Goal: Task Accomplishment & Management: Use online tool/utility

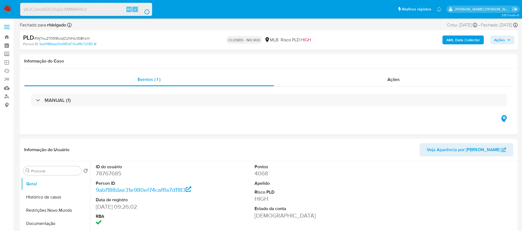
select select "10"
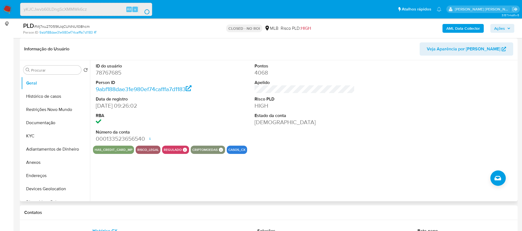
scroll to position [83, 0]
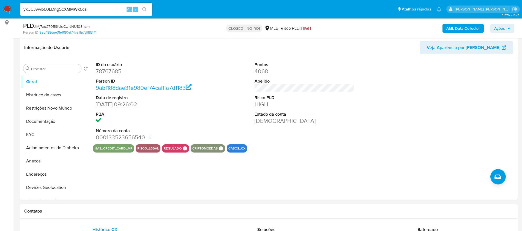
click at [143, 12] on button "search-icon" at bounding box center [144, 10] width 11 height 8
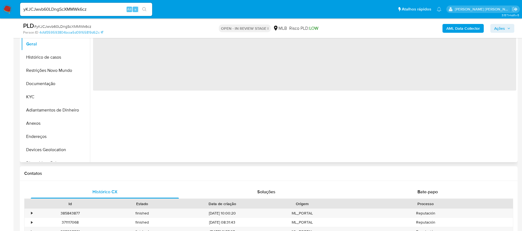
scroll to position [124, 0]
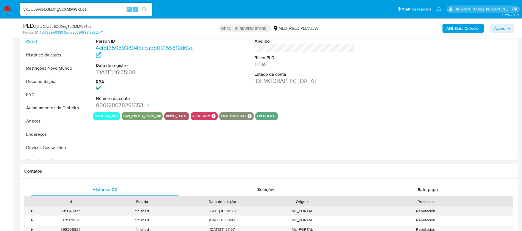
select select "10"
click at [56, 96] on button "KYC" at bounding box center [53, 94] width 64 height 13
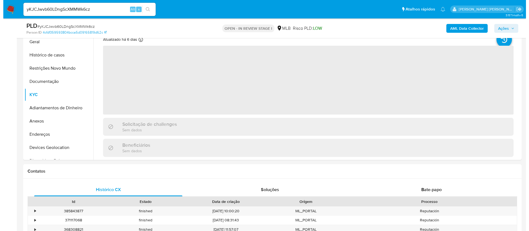
scroll to position [83, 0]
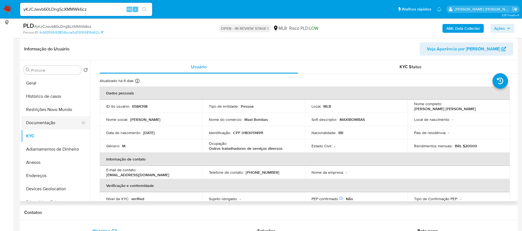
click at [66, 123] on button "Documentação" at bounding box center [53, 122] width 64 height 13
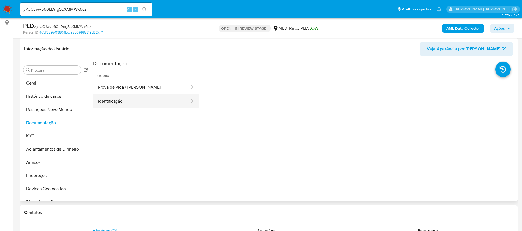
click at [131, 103] on button "Identificação" at bounding box center [141, 101] width 97 height 14
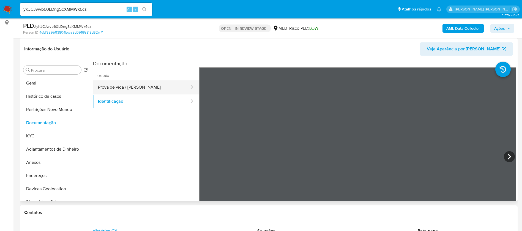
click at [125, 86] on button "Prova de vida / [PERSON_NAME]" at bounding box center [141, 87] width 97 height 14
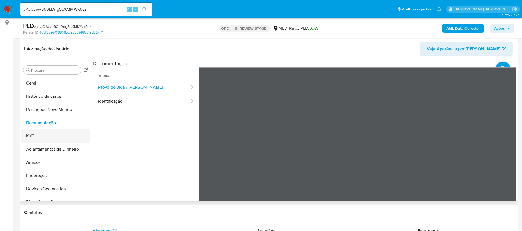
click at [52, 136] on button "KYC" at bounding box center [53, 135] width 64 height 13
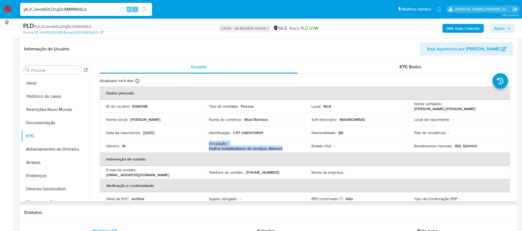
drag, startPoint x: 284, startPoint y: 149, endPoint x: 208, endPoint y: 144, distance: 76.1
click at [208, 144] on td "Ocupação : Outros trabalhadores de serviços diversos" at bounding box center [253, 145] width 103 height 13
copy div "Ocupação : Outros trabalhadores de serviços diversos"
click at [458, 27] on b "AML Data Collector" at bounding box center [464, 28] width 34 height 9
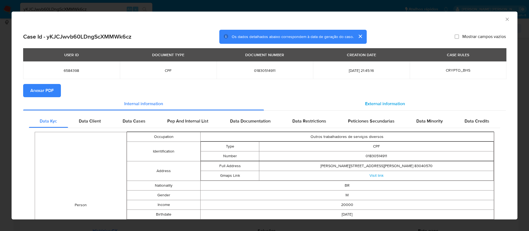
click at [391, 102] on span "External information" at bounding box center [385, 103] width 40 height 6
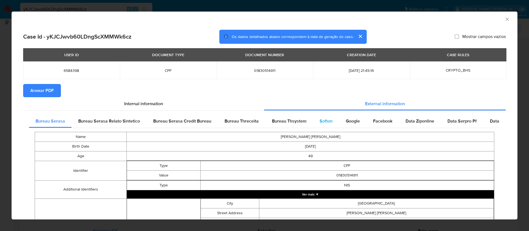
click at [319, 122] on span "Softon" at bounding box center [325, 121] width 13 height 6
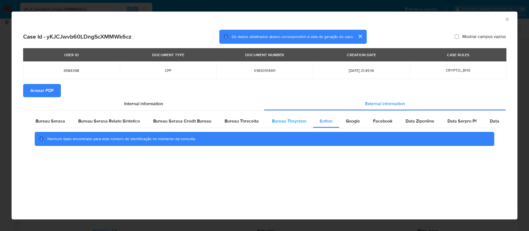
click at [291, 124] on span "Bureau Thsystem" at bounding box center [289, 121] width 34 height 6
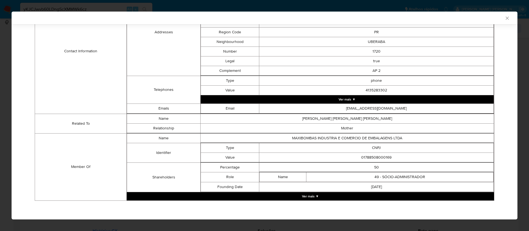
scroll to position [230, 0]
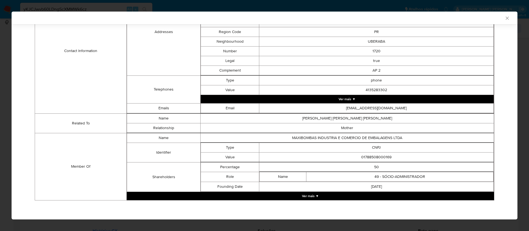
click at [377, 157] on td "01788508000169" at bounding box center [376, 157] width 234 height 10
copy td "01788508000169"
click at [313, 197] on button "Ver mais ▼" at bounding box center [310, 196] width 367 height 8
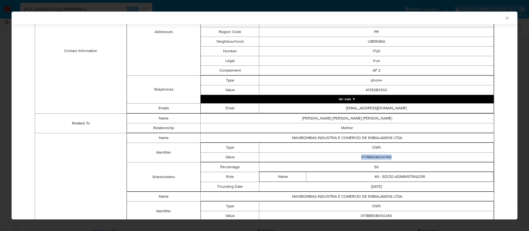
scroll to position [312, 0]
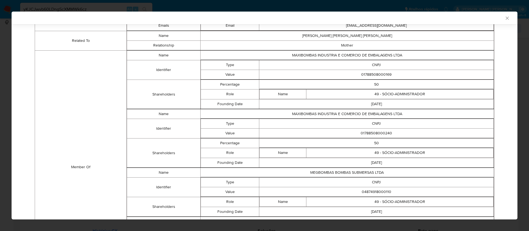
click at [381, 132] on td "01788508000240" at bounding box center [376, 133] width 234 height 10
copy td "01788508000240"
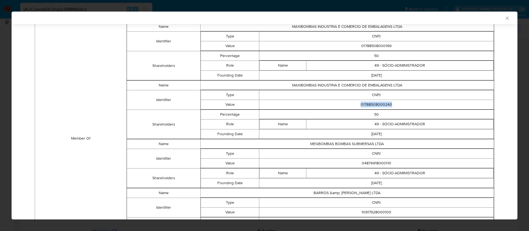
scroll to position [353, 0]
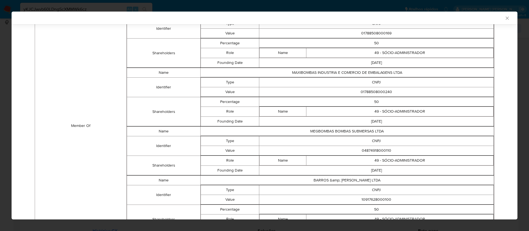
click at [373, 151] on td "04874918000110" at bounding box center [376, 151] width 234 height 10
copy td "04874918000110"
click at [348, 130] on td "MEGBOMBAS BOMBAS SUBMERSAS LTDA" at bounding box center [346, 131] width 293 height 10
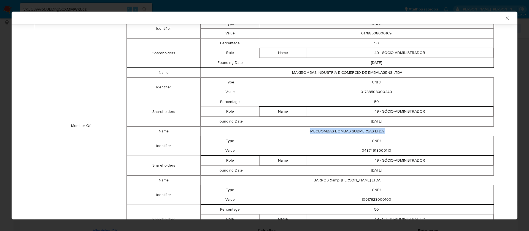
click at [348, 130] on td "MEGBOMBAS BOMBAS SUBMERSAS LTDA" at bounding box center [346, 131] width 293 height 10
copy td "MEGBOMBAS BOMBAS SUBMERSAS LTDA"
click at [374, 150] on td "04874918000110" at bounding box center [376, 151] width 234 height 10
copy td "04874918000110"
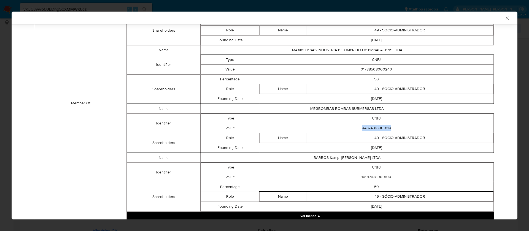
scroll to position [396, 0]
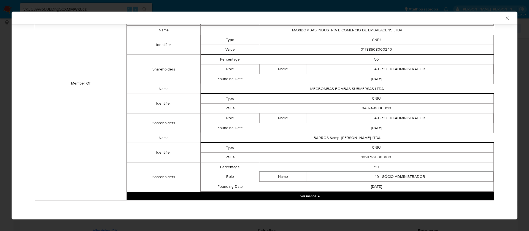
click at [377, 157] on td "10917628000100" at bounding box center [376, 157] width 234 height 10
copy td "10917628000100"
drag, startPoint x: 499, startPoint y: 19, endPoint x: 296, endPoint y: 107, distance: 221.2
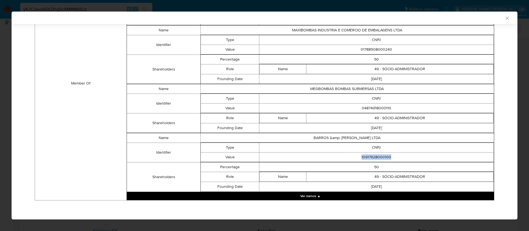
click at [320, 107] on div "AML Data Collector Case Id - yKJCJwvb60LDngScXMMWk6cz Os dados detalhados abaix…" at bounding box center [264, 116] width 505 height 208
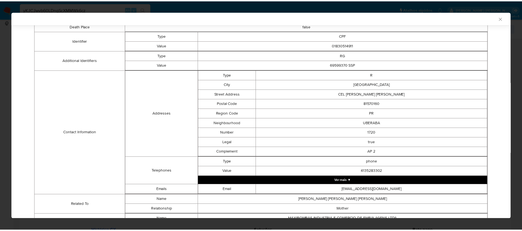
scroll to position [0, 0]
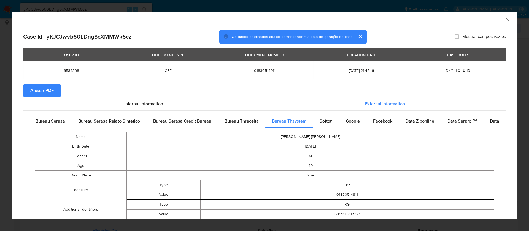
click at [36, 89] on span "Anexar PDF" at bounding box center [41, 91] width 23 height 12
click at [505, 20] on icon "Fechar a janela" at bounding box center [506, 19] width 3 height 3
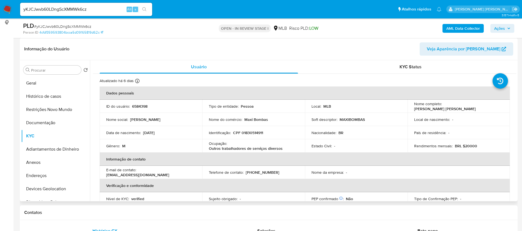
drag, startPoint x: 487, startPoint y: 109, endPoint x: 413, endPoint y: 110, distance: 74.6
click at [414, 110] on div "Nome completo : Oscar Henrique Barros Tavares da Silveira" at bounding box center [458, 106] width 89 height 10
copy p "Oscar Henrique Barros Tavares da Silveira"
click at [141, 107] on p "6584398" at bounding box center [139, 106] width 15 height 5
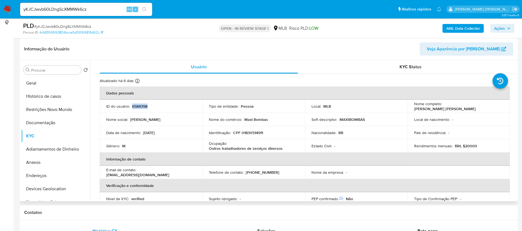
copy p "6584398"
click at [50, 80] on button "Geral" at bounding box center [53, 83] width 64 height 13
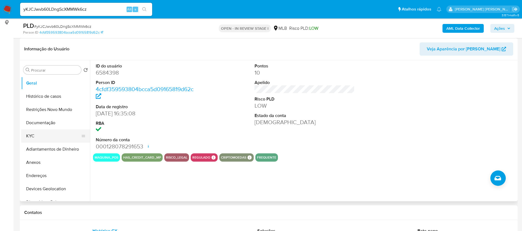
click at [57, 135] on button "KYC" at bounding box center [53, 135] width 64 height 13
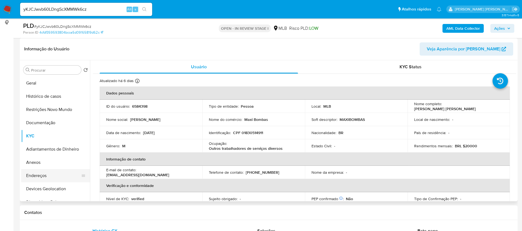
click at [53, 175] on button "Endereços" at bounding box center [53, 175] width 64 height 13
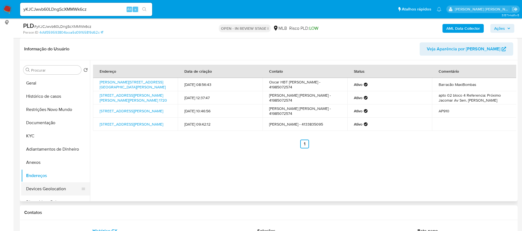
click at [63, 186] on button "Devices Geolocation" at bounding box center [53, 188] width 64 height 13
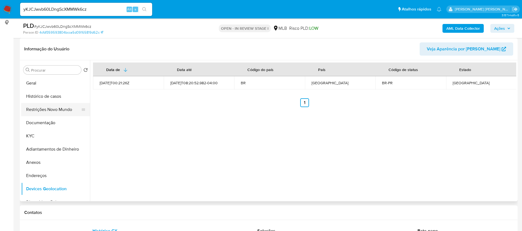
click at [66, 111] on button "Restrições Novo Mundo" at bounding box center [53, 109] width 64 height 13
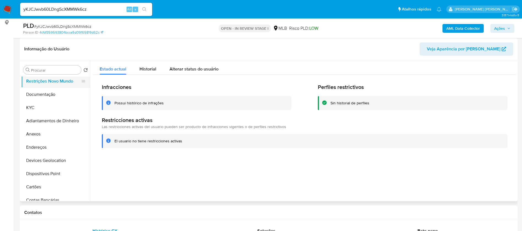
scroll to position [41, 0]
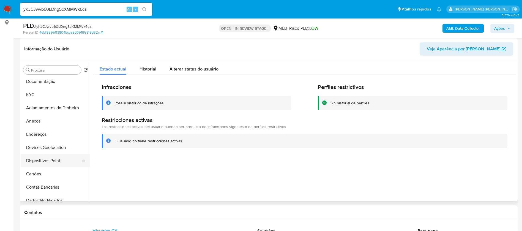
click at [57, 164] on button "Dispositivos Point" at bounding box center [53, 160] width 64 height 13
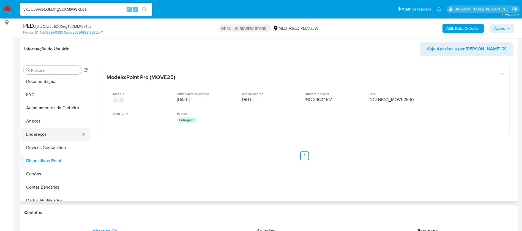
click at [43, 131] on button "Endereços" at bounding box center [53, 134] width 64 height 13
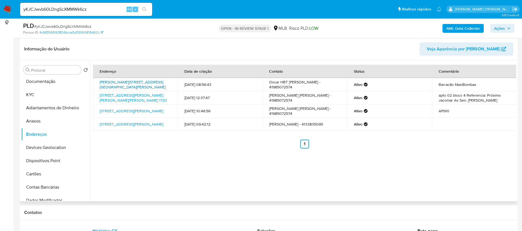
click at [115, 85] on link "Rua Antônio Setim 25, São José Dos Pinhais, Paraná, 83040570, Brasil 25" at bounding box center [133, 84] width 66 height 10
click at [121, 98] on link "Rua Coronel José Carvalho De Oliveira 1720, Curitiba, Paraná, 81570160, Brasil …" at bounding box center [133, 97] width 67 height 10
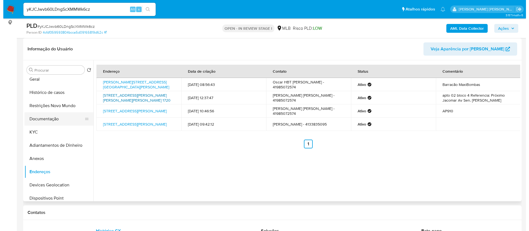
scroll to position [0, 0]
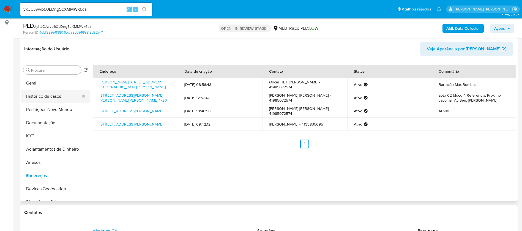
click at [49, 94] on button "Histórico de casos" at bounding box center [53, 96] width 64 height 13
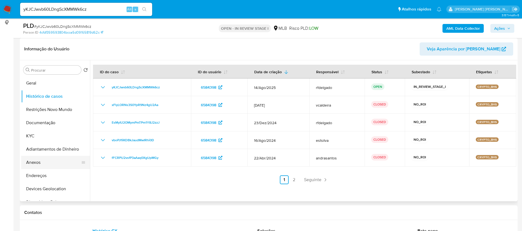
click at [44, 162] on button "Anexos" at bounding box center [53, 162] width 64 height 13
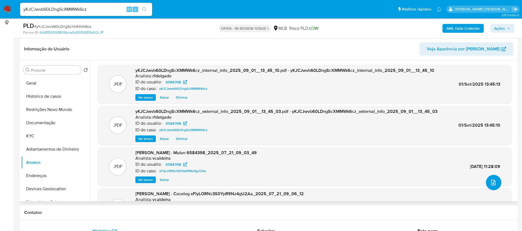
click at [490, 179] on button "upload-file" at bounding box center [493, 182] width 15 height 15
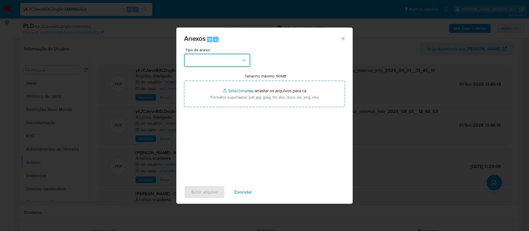
click at [218, 58] on button "button" at bounding box center [217, 60] width 66 height 13
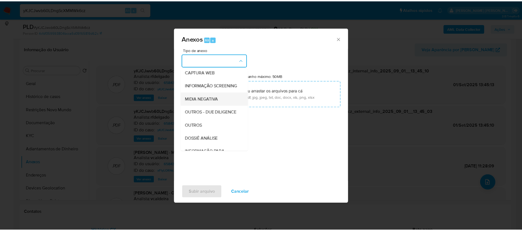
scroll to position [83, 0]
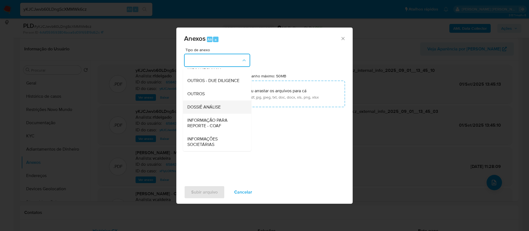
click at [224, 108] on div "DOSSIÊ ANÁLISE" at bounding box center [215, 106] width 56 height 13
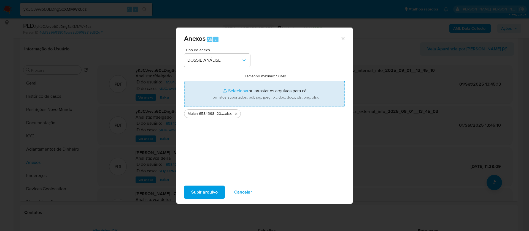
type input "C:\fakepath\SAR - - CPF 01830514911 - OSCAR HENRIQUE BARROS TAVARES DA SILVEIRA…"
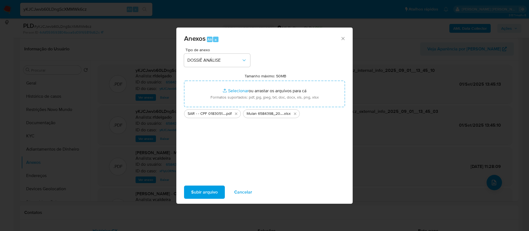
click at [211, 191] on span "Subir arquivo" at bounding box center [204, 192] width 26 height 12
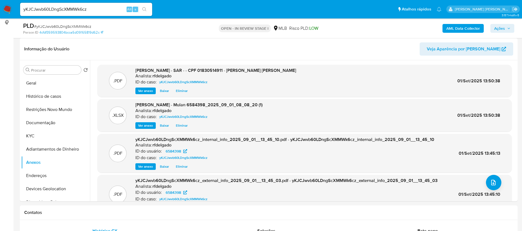
click at [502, 32] on span "Ações" at bounding box center [499, 28] width 11 height 9
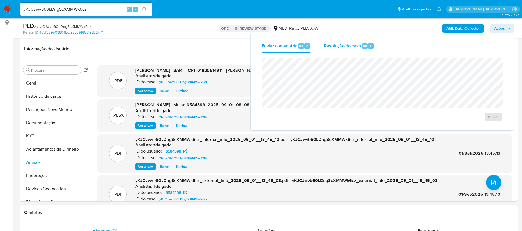
click at [348, 46] on span "Resolução do caso" at bounding box center [342, 45] width 37 height 6
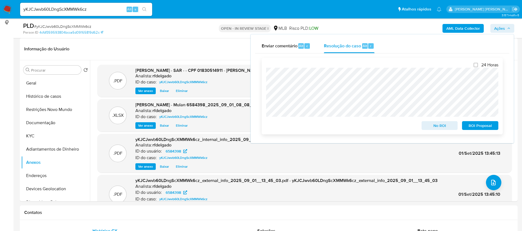
click at [436, 126] on span "No ROI" at bounding box center [440, 126] width 29 height 8
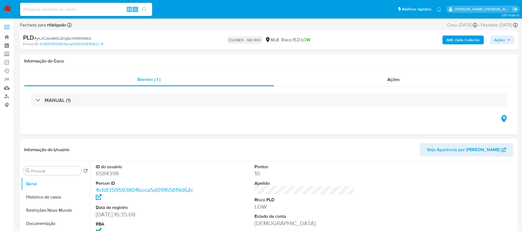
select select "10"
click at [76, 10] on input at bounding box center [86, 9] width 132 height 7
paste input "dw8NNusHYE3pmYHdCy5H3VQQ"
type input "dw8NNusHYE3pmYHdCy5H3VQQ"
click at [143, 10] on icon "search-icon" at bounding box center [144, 9] width 4 height 4
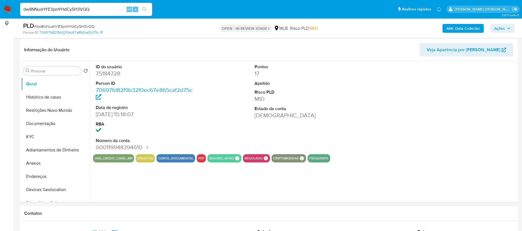
scroll to position [83, 0]
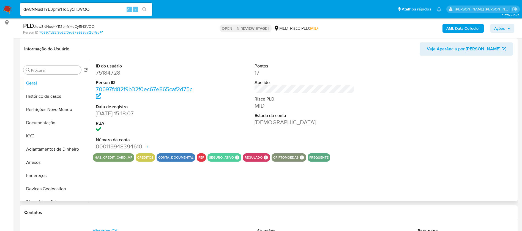
select select "10"
click at [55, 134] on button "KYC" at bounding box center [53, 135] width 64 height 13
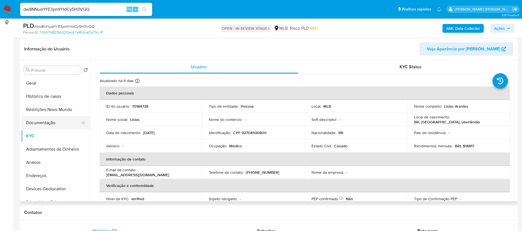
click at [58, 122] on button "Documentação" at bounding box center [53, 122] width 64 height 13
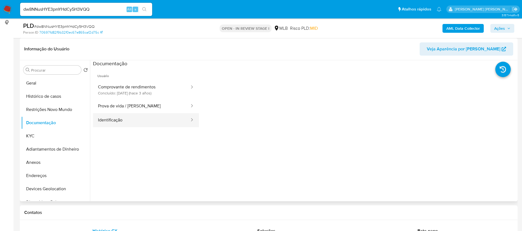
click at [135, 118] on button "Identificação" at bounding box center [141, 120] width 97 height 14
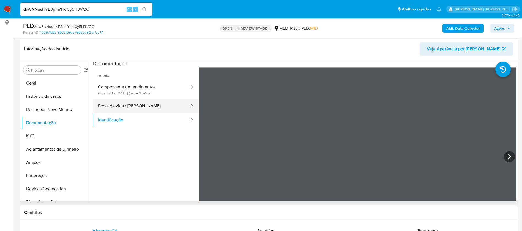
click at [140, 108] on button "Prova de vida / [PERSON_NAME]" at bounding box center [141, 106] width 97 height 14
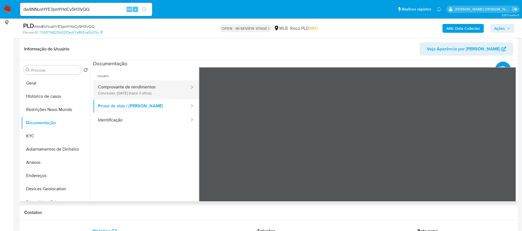
click at [138, 87] on button "Comprovante de rendimentos Concluído: 16/02/2023 (hace 3 años)" at bounding box center [141, 89] width 97 height 19
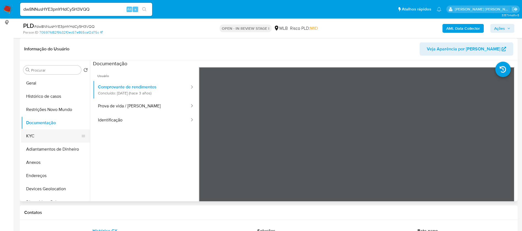
click at [50, 135] on button "KYC" at bounding box center [53, 135] width 64 height 13
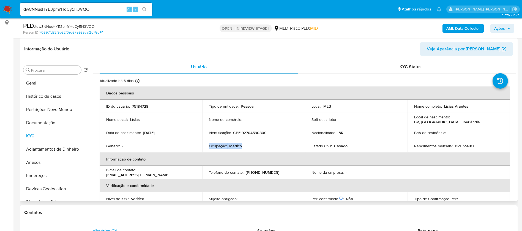
drag, startPoint x: 241, startPoint y: 146, endPoint x: 208, endPoint y: 145, distance: 33.9
click at [208, 145] on td "Ocupação : Médico" at bounding box center [253, 145] width 103 height 13
copy div "Ocupação : Médico"
click at [43, 162] on button "Anexos" at bounding box center [53, 162] width 64 height 13
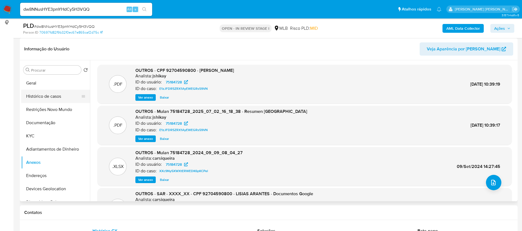
click at [47, 98] on button "Histórico de casos" at bounding box center [53, 96] width 64 height 13
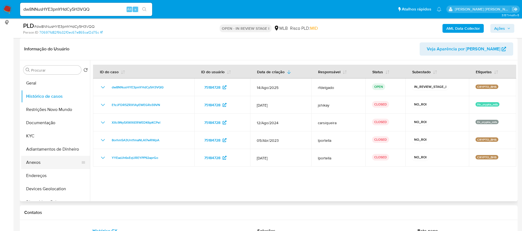
click at [51, 163] on button "Anexos" at bounding box center [53, 162] width 64 height 13
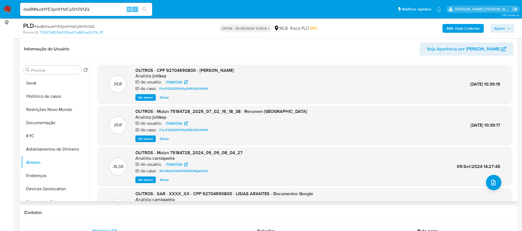
click at [142, 96] on span "Ver anexo" at bounding box center [145, 98] width 15 height 6
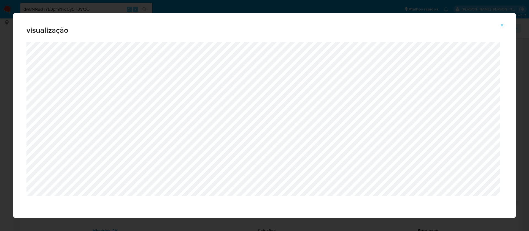
click at [499, 24] on icon "Attachment preview" at bounding box center [501, 25] width 4 height 4
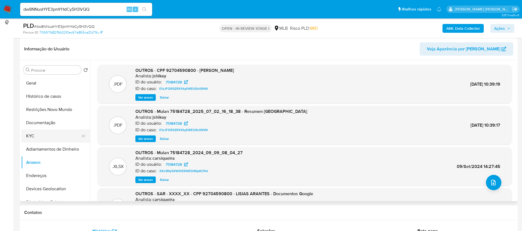
click at [51, 136] on button "KYC" at bounding box center [53, 135] width 64 height 13
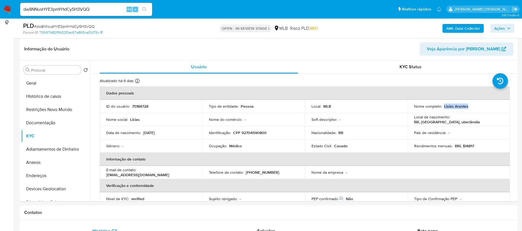
drag, startPoint x: 467, startPoint y: 106, endPoint x: 442, endPoint y: 107, distance: 24.5
click at [442, 107] on div "Nome completo : Lisias Arantes" at bounding box center [458, 106] width 89 height 5
copy p "Lisias Arantes"
click at [143, 104] on p "75184728" at bounding box center [140, 106] width 16 height 5
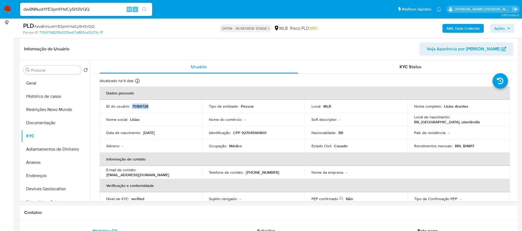
copy p "75184728"
click at [50, 86] on button "Geral" at bounding box center [53, 83] width 64 height 13
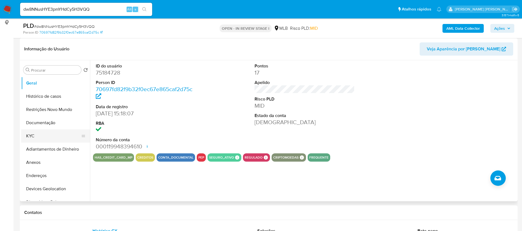
click at [44, 134] on button "KYC" at bounding box center [53, 135] width 64 height 13
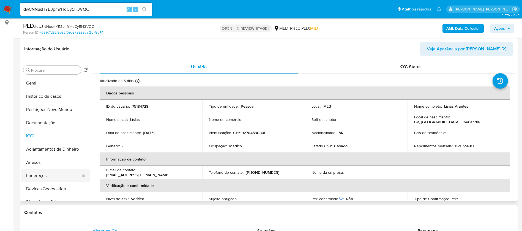
click at [40, 176] on button "Endereços" at bounding box center [53, 175] width 64 height 13
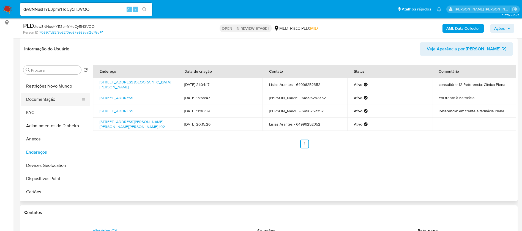
scroll to position [41, 0]
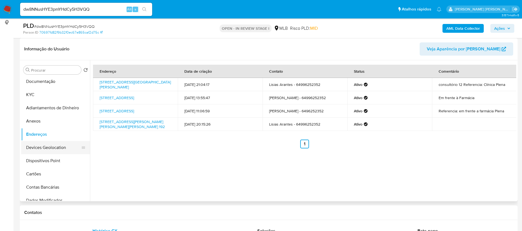
click at [62, 151] on button "Devices Geolocation" at bounding box center [53, 147] width 64 height 13
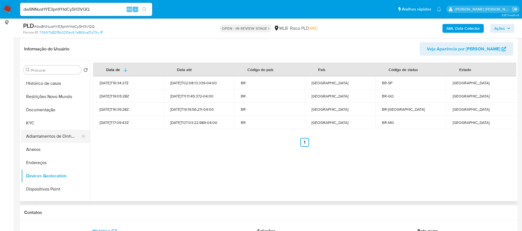
scroll to position [0, 0]
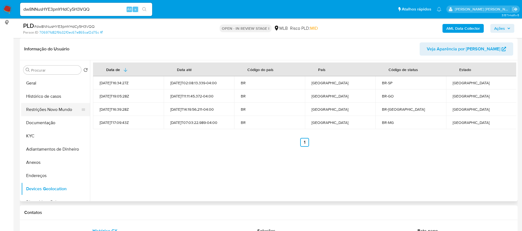
click at [63, 107] on button "Restrições Novo Mundo" at bounding box center [53, 109] width 64 height 13
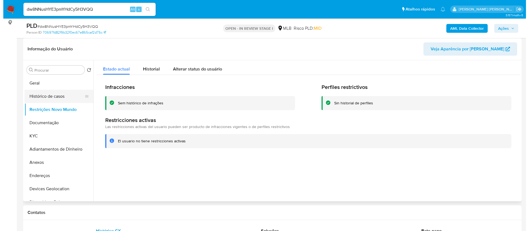
scroll to position [41, 0]
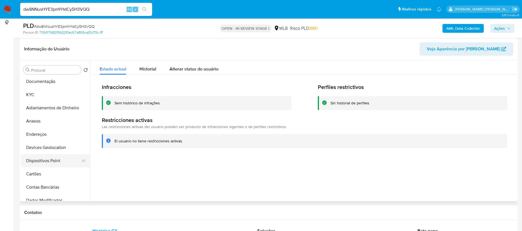
click at [53, 161] on button "Dispositivos Point" at bounding box center [53, 160] width 64 height 13
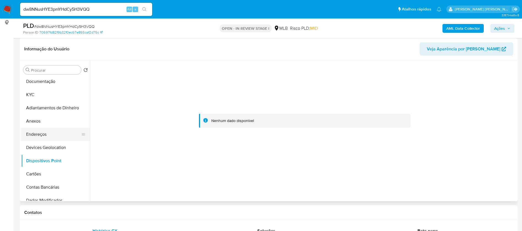
click at [42, 133] on button "Endereços" at bounding box center [53, 134] width 64 height 13
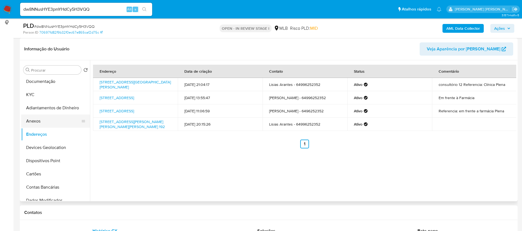
click at [49, 120] on button "Anexos" at bounding box center [53, 121] width 64 height 13
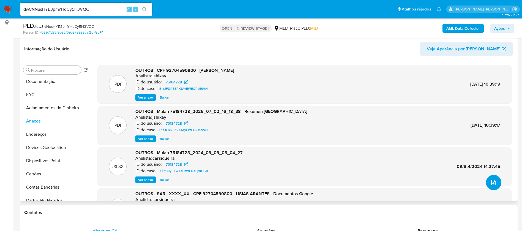
click at [493, 184] on icon "upload-file" at bounding box center [493, 182] width 7 height 7
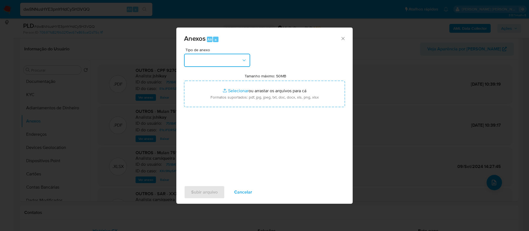
click at [236, 60] on button "button" at bounding box center [217, 60] width 66 height 13
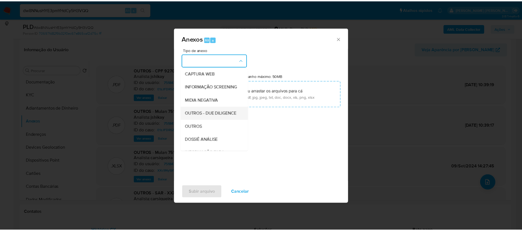
scroll to position [83, 0]
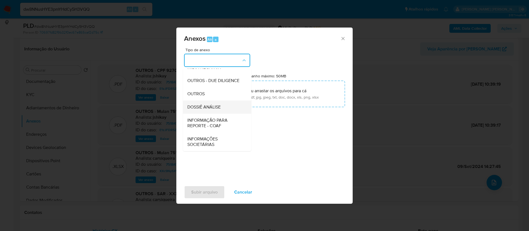
click at [217, 108] on span "DOSSIÊ ANÁLISE" at bounding box center [203, 107] width 33 height 6
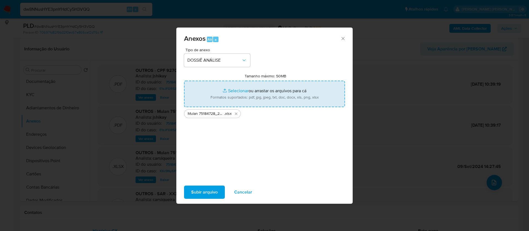
type input "C:\fakepath\SAR - - CPF 92704590800 - LISIAS ARANTES.pdf"
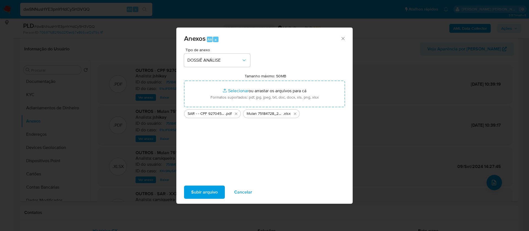
click at [218, 190] on button "Subir arquivo" at bounding box center [204, 192] width 41 height 13
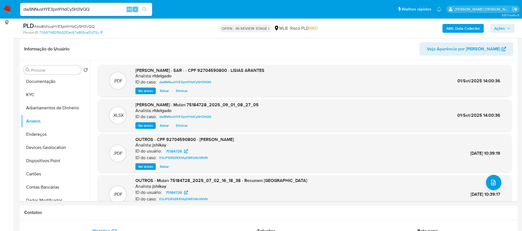
click at [497, 29] on span "Ações" at bounding box center [499, 28] width 11 height 9
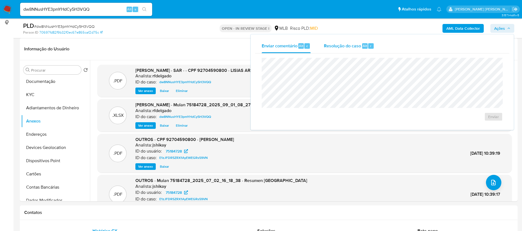
click at [347, 47] on span "Resolução do caso" at bounding box center [342, 45] width 37 height 6
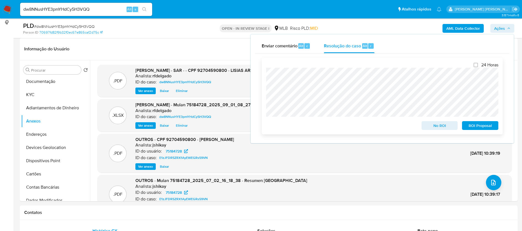
click at [431, 124] on span "No ROI" at bounding box center [440, 126] width 29 height 8
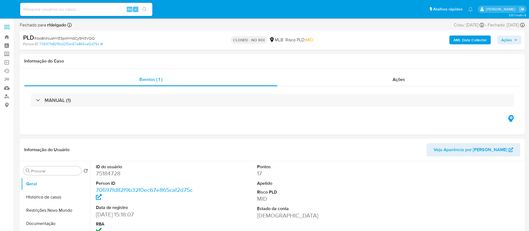
select select "10"
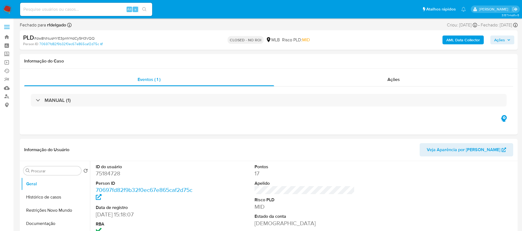
click at [105, 11] on input at bounding box center [86, 9] width 132 height 7
paste input "gbxDIaCKo4i7E6km7AHvPLXG"
type input "gbxDIaCKo4i7E6km7AHvPLXG"
click at [144, 9] on icon "search-icon" at bounding box center [144, 9] width 4 height 4
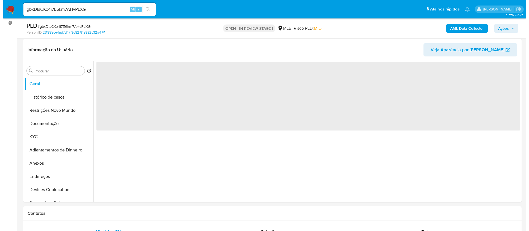
scroll to position [83, 0]
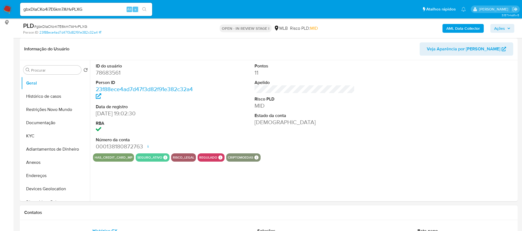
select select "10"
click at [48, 135] on button "KYC" at bounding box center [53, 135] width 64 height 13
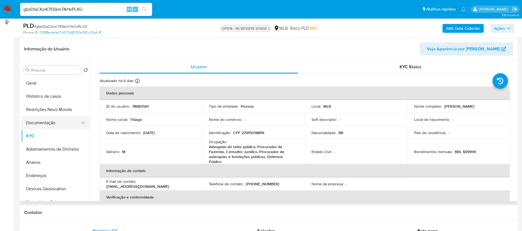
click at [50, 122] on button "Documentação" at bounding box center [53, 122] width 64 height 13
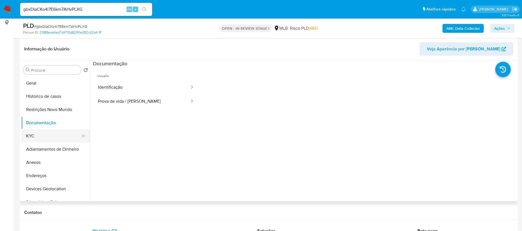
click at [37, 135] on button "KYC" at bounding box center [53, 135] width 64 height 13
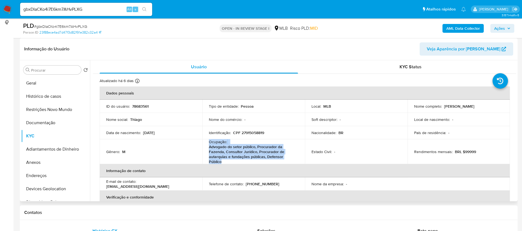
drag, startPoint x: 208, startPoint y: 143, endPoint x: 227, endPoint y: 161, distance: 26.5
click at [227, 161] on td "Ocupação : Advogado do setor público, Procurador da Fazenda, Consultor Jurídico…" at bounding box center [253, 151] width 103 height 25
copy div "Ocupação : Advogado do setor público, Procurador da Fazenda, Consultor Jurídico…"
click at [458, 31] on b "AML Data Collector" at bounding box center [464, 28] width 34 height 9
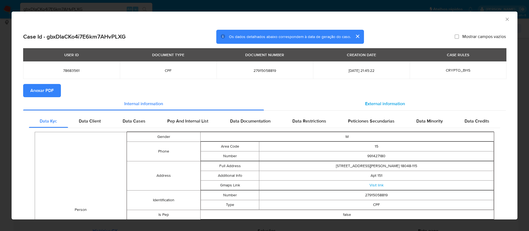
click at [369, 106] on span "External information" at bounding box center [385, 103] width 40 height 6
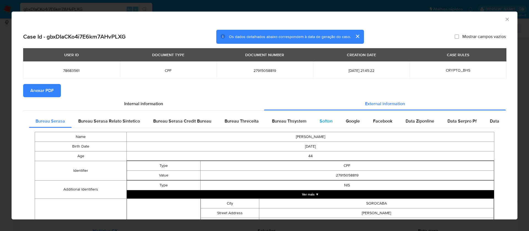
click at [319, 121] on span "Softon" at bounding box center [325, 121] width 13 height 6
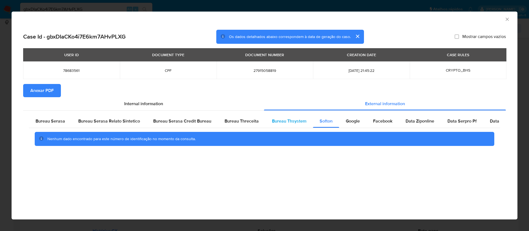
click at [290, 121] on span "Bureau Thsystem" at bounding box center [289, 121] width 34 height 6
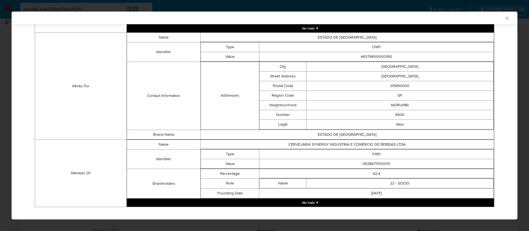
scroll to position [393, 0]
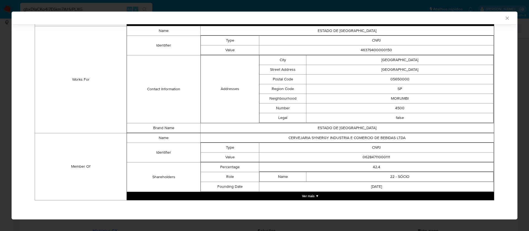
click at [377, 156] on td "06284711000111" at bounding box center [376, 157] width 234 height 10
copy td "06284711000111"
click at [314, 194] on button "Ver mais ▼" at bounding box center [310, 196] width 367 height 8
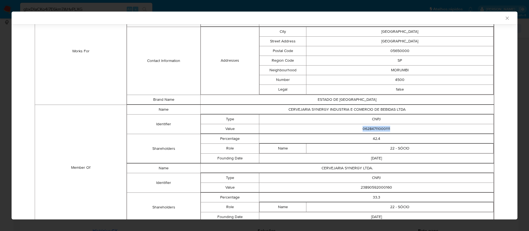
scroll to position [451, 0]
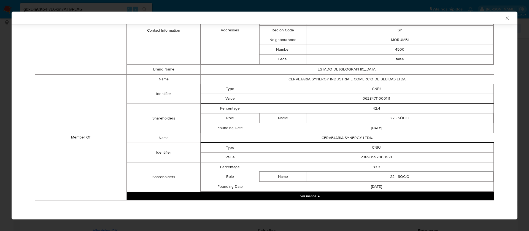
click at [382, 157] on td "23890592000160" at bounding box center [376, 157] width 234 height 10
copy td "23890592000160"
click at [287, 113] on td "Name" at bounding box center [282, 118] width 47 height 10
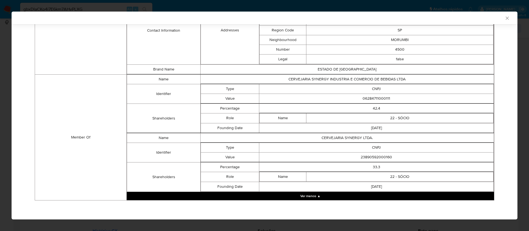
click at [339, 137] on td "CERVEJARIA SYNERGY LTDA." at bounding box center [346, 138] width 293 height 10
copy td "CERVEJARIA SYNERGY LTDA."
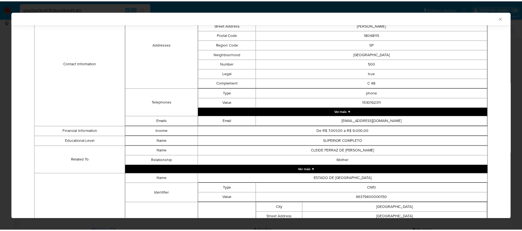
scroll to position [0, 0]
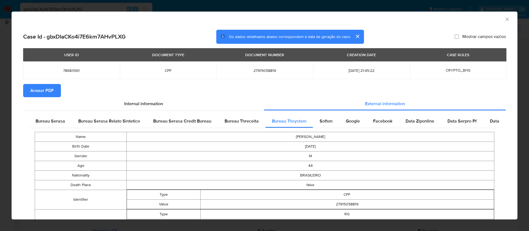
click at [42, 92] on span "Anexar PDF" at bounding box center [41, 91] width 23 height 12
click at [504, 20] on icon "Fechar a janela" at bounding box center [507, 20] width 6 height 6
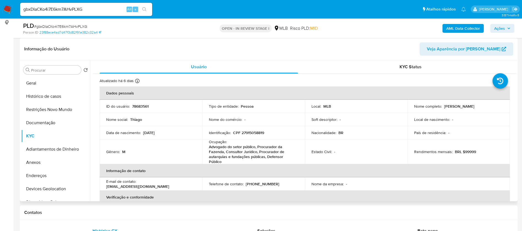
drag, startPoint x: 481, startPoint y: 107, endPoint x: 442, endPoint y: 107, distance: 38.6
click at [442, 107] on div "Nome completo : Thiago Camargo Garcia" at bounding box center [458, 106] width 89 height 5
copy p "Thiago Camargo Garcia"
click at [146, 107] on p "78683561" at bounding box center [140, 106] width 17 height 5
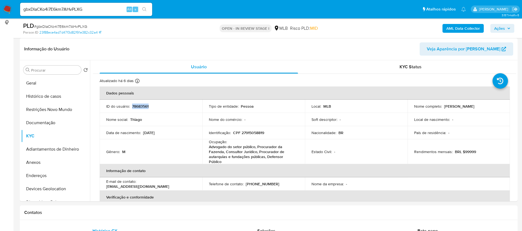
copy p "78683561"
click at [26, 83] on button "Geral" at bounding box center [53, 83] width 64 height 13
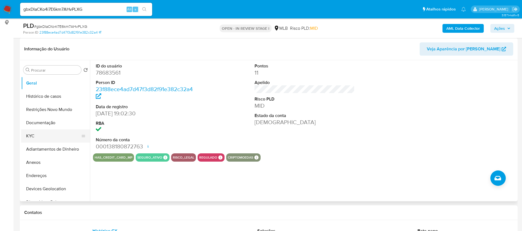
click at [53, 134] on button "KYC" at bounding box center [53, 135] width 64 height 13
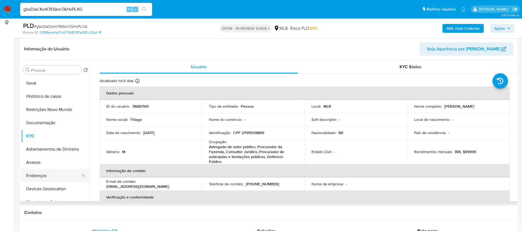
click at [58, 176] on button "Endereços" at bounding box center [53, 175] width 64 height 13
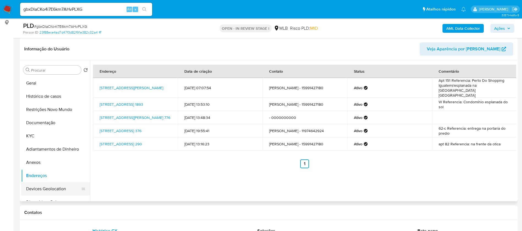
click at [55, 189] on button "Devices Geolocation" at bounding box center [53, 188] width 64 height 13
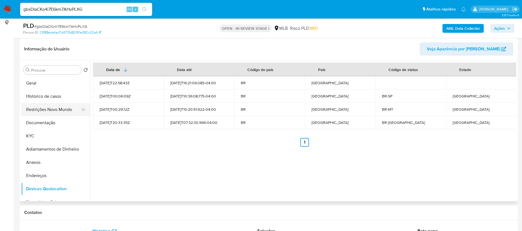
click at [45, 110] on button "Restrições Novo Mundo" at bounding box center [53, 109] width 64 height 13
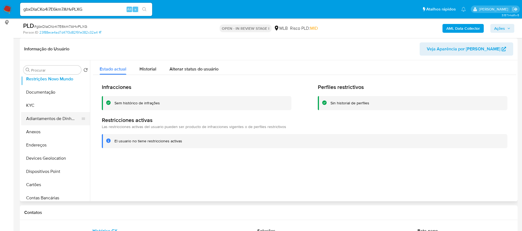
scroll to position [41, 0]
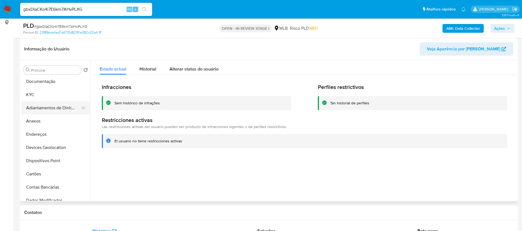
click at [62, 108] on button "Adiantamentos de Dinheiro" at bounding box center [53, 107] width 64 height 13
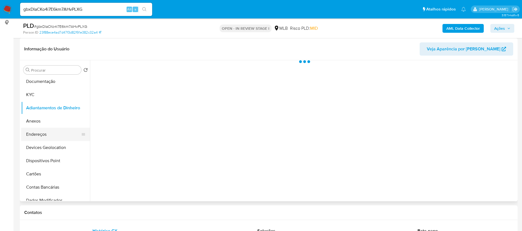
scroll to position [83, 0]
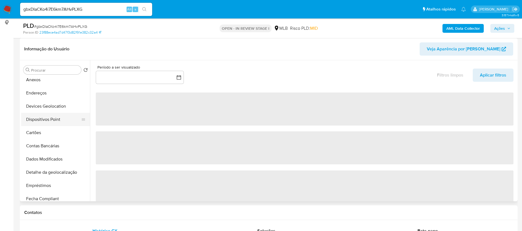
click at [59, 118] on button "Dispositivos Point" at bounding box center [53, 119] width 64 height 13
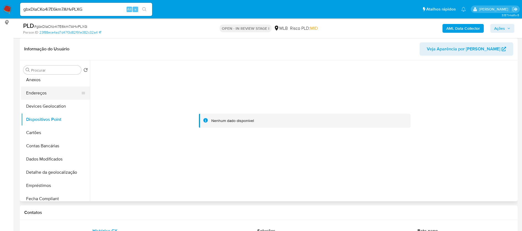
click at [50, 87] on button "Endereços" at bounding box center [53, 92] width 64 height 13
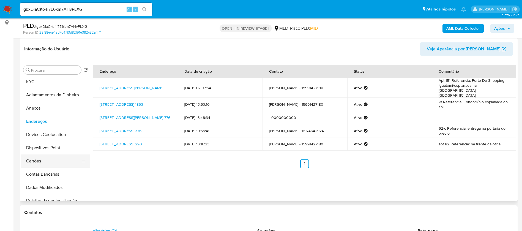
scroll to position [41, 0]
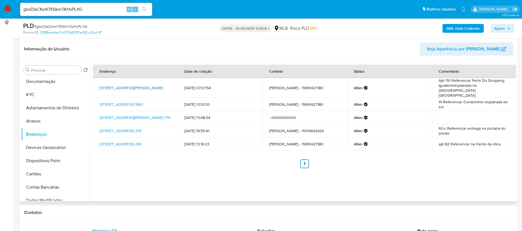
click at [155, 85] on link "Rua Antonio Perez Hernandez 605, Sorocaba, São Paulo, 18048115, Brasil 605" at bounding box center [132, 88] width 64 height 6
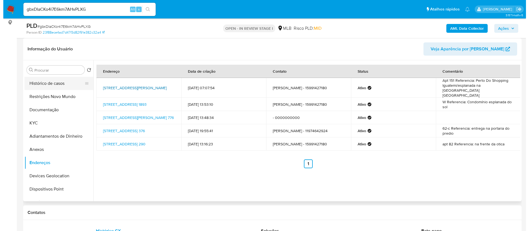
scroll to position [0, 0]
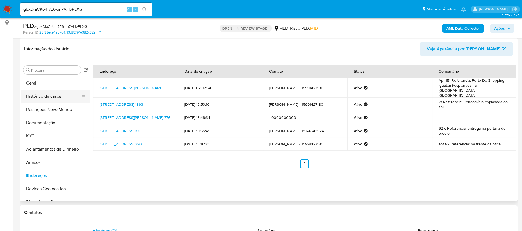
click at [42, 99] on button "Histórico de casos" at bounding box center [53, 96] width 64 height 13
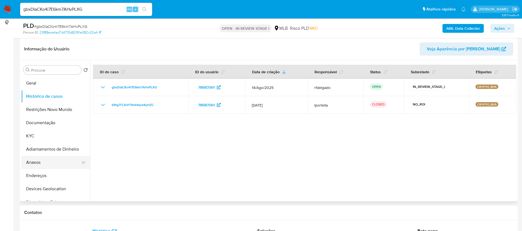
click at [46, 165] on button "Anexos" at bounding box center [53, 162] width 64 height 13
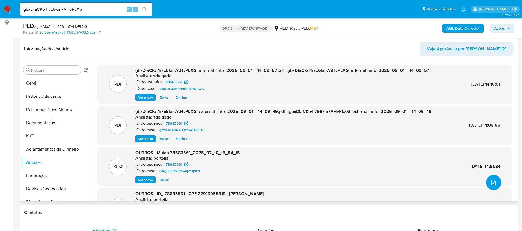
click at [493, 184] on icon "upload-file" at bounding box center [493, 183] width 4 height 6
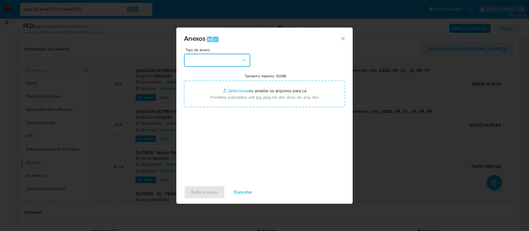
click at [239, 62] on button "button" at bounding box center [217, 60] width 66 height 13
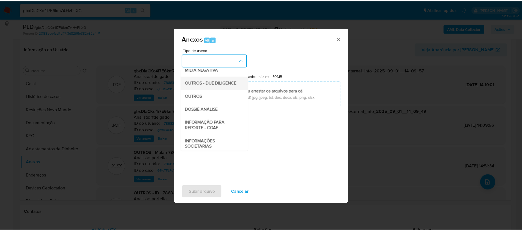
scroll to position [83, 0]
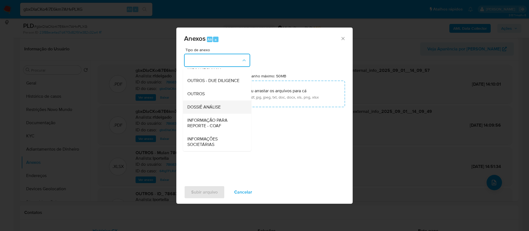
click at [215, 108] on span "DOSSIÊ ANÁLISE" at bounding box center [203, 107] width 33 height 6
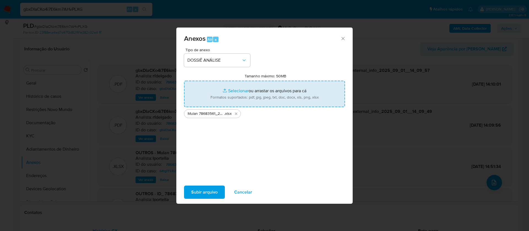
type input "C:\fakepath\SAR - - CPF 27915058819 - THIAGO CAMARGO GARCIA.pdf"
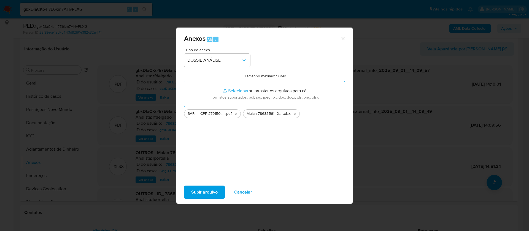
click at [210, 192] on span "Subir arquivo" at bounding box center [204, 192] width 26 height 12
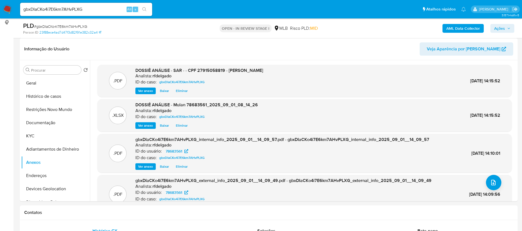
click at [501, 28] on span "Ações" at bounding box center [499, 28] width 11 height 9
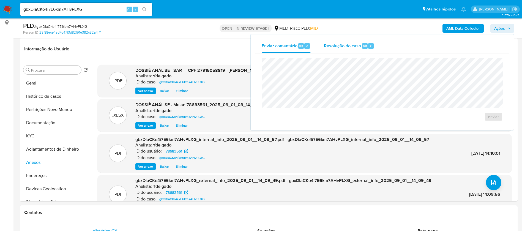
click at [355, 47] on span "Resolução do caso" at bounding box center [342, 45] width 37 height 6
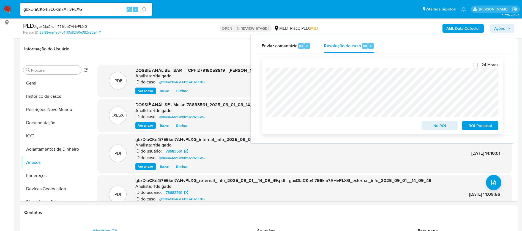
click at [445, 126] on span "No ROI" at bounding box center [440, 126] width 29 height 8
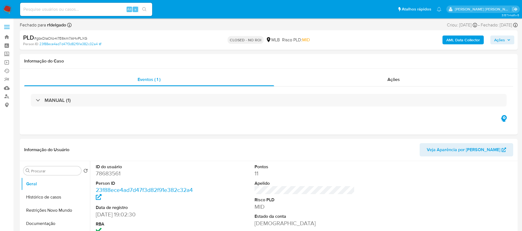
select select "10"
drag, startPoint x: 96, startPoint y: 10, endPoint x: 104, endPoint y: 11, distance: 8.9
click at [96, 9] on input at bounding box center [86, 9] width 132 height 7
paste input "aTRnM5KzjvVH12uXYACj1e2F"
type input "aTRnM5KzjvVH12uXYACj1e2F"
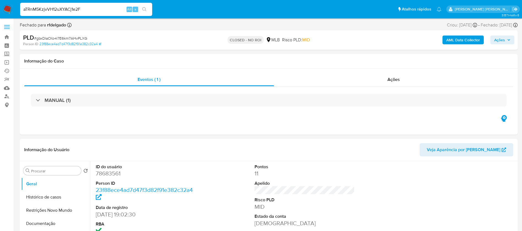
click at [146, 11] on icon "search-icon" at bounding box center [144, 9] width 4 height 4
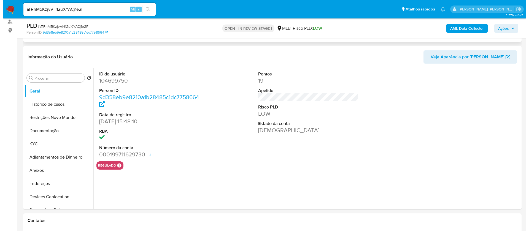
scroll to position [83, 0]
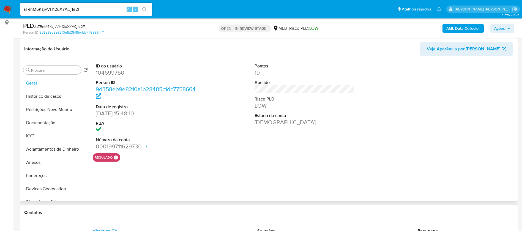
select select "10"
click at [55, 137] on button "KYC" at bounding box center [53, 135] width 64 height 13
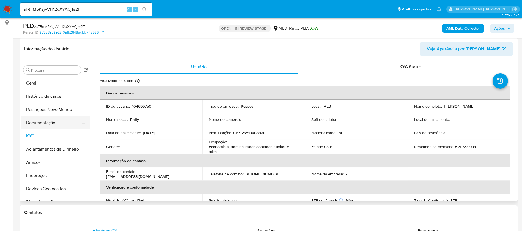
click at [46, 124] on button "Documentação" at bounding box center [53, 122] width 64 height 13
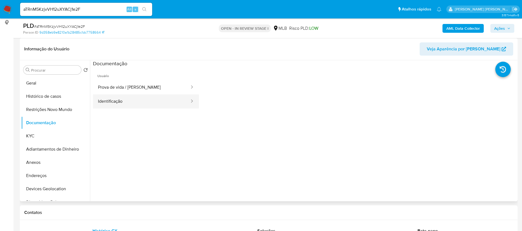
click at [115, 100] on button "Identificação" at bounding box center [141, 101] width 97 height 14
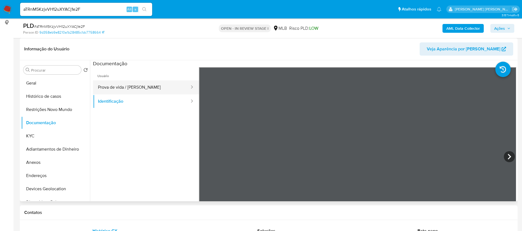
click at [124, 88] on button "Prova de vida / [PERSON_NAME]" at bounding box center [141, 87] width 97 height 14
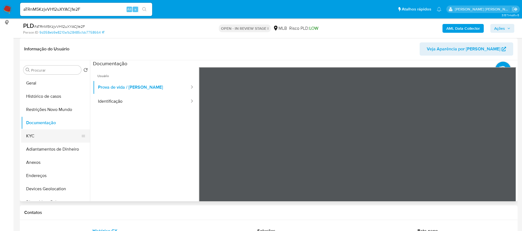
click at [46, 130] on button "KYC" at bounding box center [53, 135] width 64 height 13
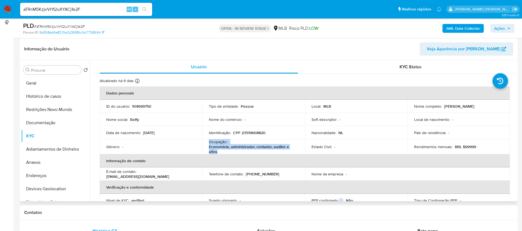
drag, startPoint x: 218, startPoint y: 151, endPoint x: 207, endPoint y: 143, distance: 13.7
click at [207, 143] on td "Ocupação : Economista, administrador, contador, auditor e afins" at bounding box center [253, 146] width 103 height 15
copy div "Ocupação : Economista, administrador, contador, auditor e afins"
click at [465, 28] on b "AML Data Collector" at bounding box center [464, 28] width 34 height 9
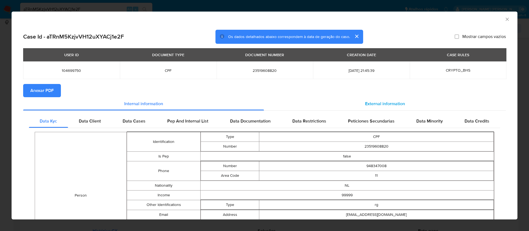
click at [377, 99] on div "External information" at bounding box center [385, 103] width 242 height 13
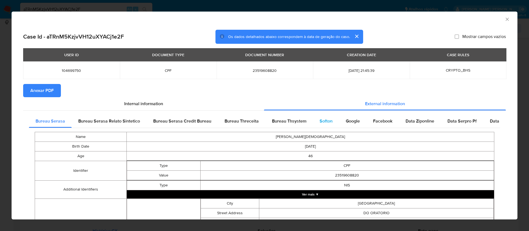
click at [319, 121] on span "Softon" at bounding box center [325, 121] width 13 height 6
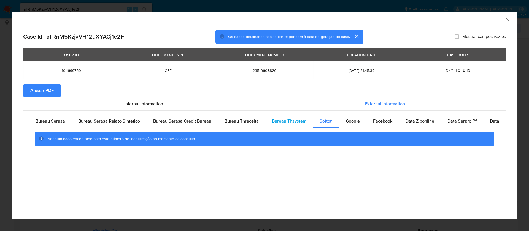
click at [291, 121] on span "Bureau Thsystem" at bounding box center [289, 121] width 34 height 6
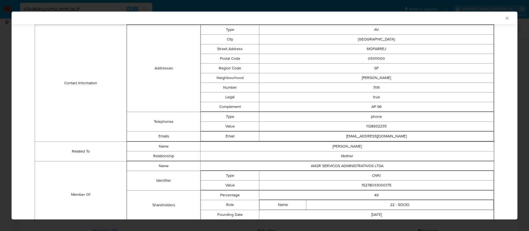
scroll to position [192, 0]
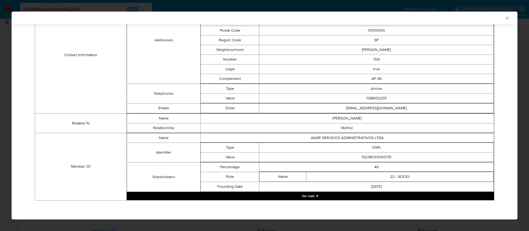
click at [377, 157] on td "15278033000175" at bounding box center [376, 157] width 234 height 10
copy td "15278033000175"
click at [307, 196] on button "Ver mais ▼" at bounding box center [310, 196] width 367 height 8
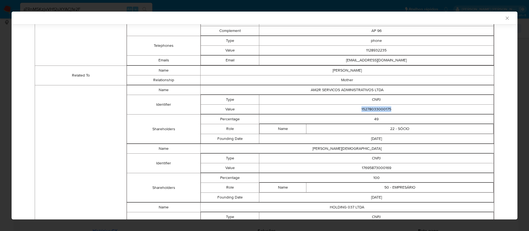
scroll to position [275, 0]
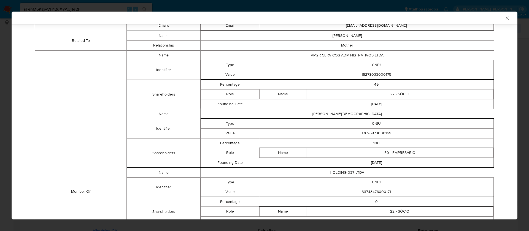
click at [376, 133] on td "17695873000169" at bounding box center [376, 133] width 234 height 10
copy td "17695873000169"
click at [345, 114] on td "RAFFY MOSES" at bounding box center [346, 114] width 293 height 10
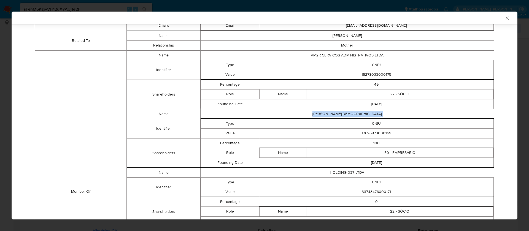
click at [345, 114] on td "RAFFY MOSES" at bounding box center [346, 114] width 293 height 10
copy td "RAFFY MOSES"
click at [381, 132] on td "17695873000169" at bounding box center [376, 133] width 234 height 10
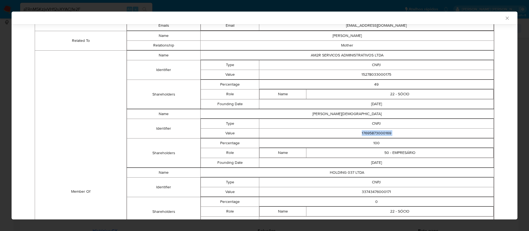
copy td "17695873000169"
click at [373, 193] on td "33743476000171" at bounding box center [376, 192] width 234 height 10
copy td "33743476000171"
click at [354, 172] on td "HOLDING 037 LTDA" at bounding box center [346, 173] width 293 height 10
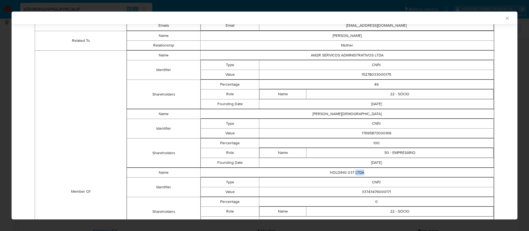
click at [354, 172] on td "HOLDING 037 LTDA" at bounding box center [346, 173] width 293 height 10
copy td "HOLDING 037 LTDA"
click at [372, 192] on td "33743476000171" at bounding box center [376, 192] width 234 height 10
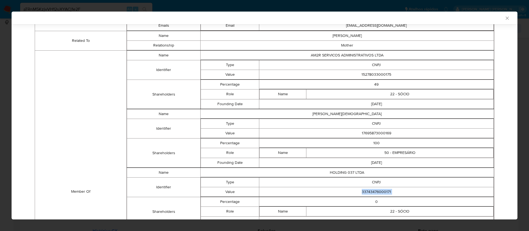
click at [372, 192] on td "33743476000171" at bounding box center [376, 192] width 234 height 10
copy td "33743476000171"
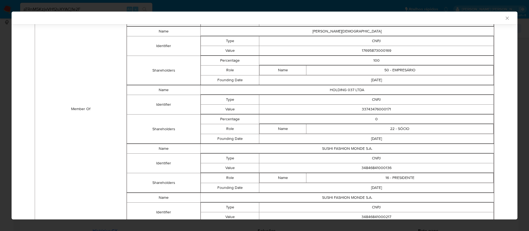
click at [373, 166] on td "34846841000136" at bounding box center [376, 168] width 234 height 10
copy td "34846841000136"
click at [335, 149] on td "SUSHI FASHION MONDE S.A." at bounding box center [346, 149] width 293 height 10
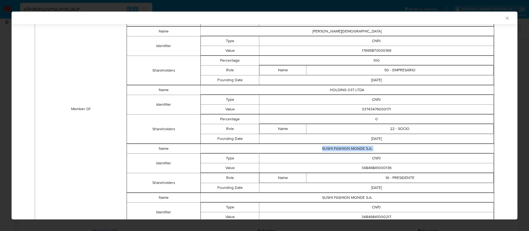
click at [335, 149] on td "SUSHI FASHION MONDE S.A." at bounding box center [346, 149] width 293 height 10
copy td "SUSHI FASHION MONDE S.A."
click at [363, 169] on td "34846841000136" at bounding box center [376, 168] width 234 height 10
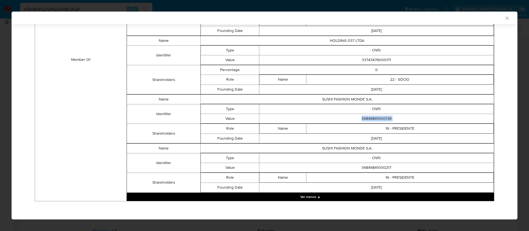
scroll to position [407, 0]
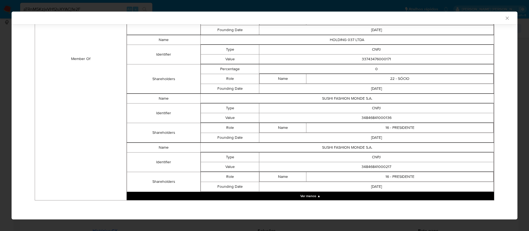
click at [372, 168] on td "34846841000217" at bounding box center [376, 167] width 234 height 10
click at [357, 146] on td "SUSHI FASHION MONDE S.A." at bounding box center [346, 148] width 293 height 10
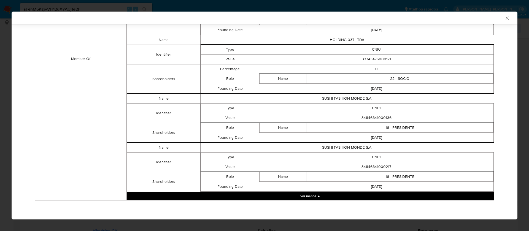
click at [378, 167] on td "34846841000217" at bounding box center [376, 167] width 234 height 10
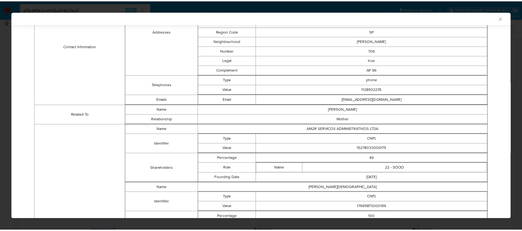
scroll to position [0, 0]
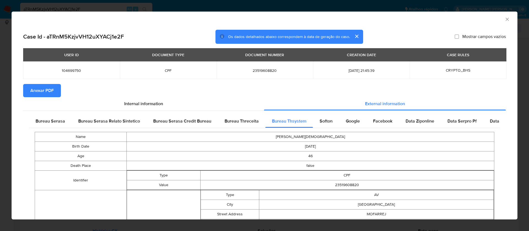
click at [37, 91] on span "Anexar PDF" at bounding box center [41, 91] width 23 height 12
click at [504, 19] on icon "Fechar a janela" at bounding box center [507, 20] width 6 height 6
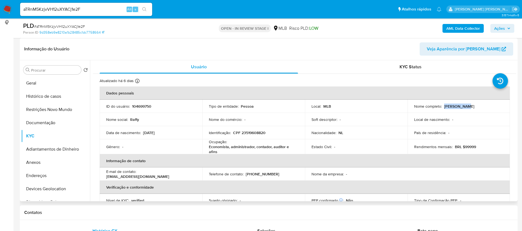
drag, startPoint x: 462, startPoint y: 107, endPoint x: 443, endPoint y: 107, distance: 19.5
click at [444, 107] on p "Raffy Moses" at bounding box center [459, 106] width 30 height 5
click at [146, 105] on p "104699750" at bounding box center [141, 106] width 19 height 5
click at [51, 81] on button "Geral" at bounding box center [53, 83] width 64 height 13
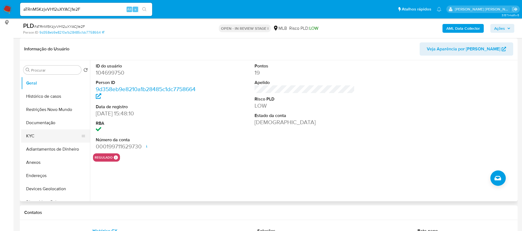
click at [30, 139] on button "KYC" at bounding box center [53, 135] width 64 height 13
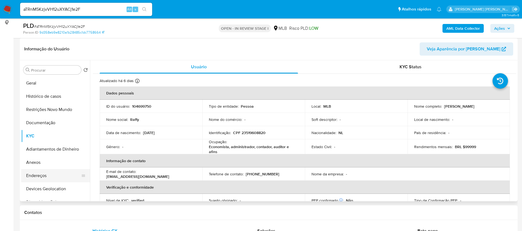
click at [57, 176] on button "Endereços" at bounding box center [53, 175] width 64 height 13
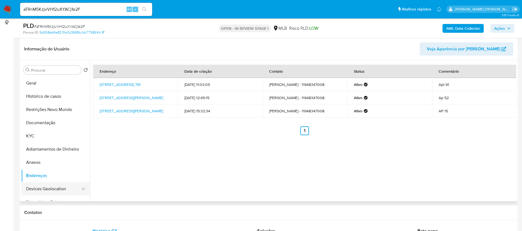
click at [40, 189] on button "Devices Geolocation" at bounding box center [53, 188] width 64 height 13
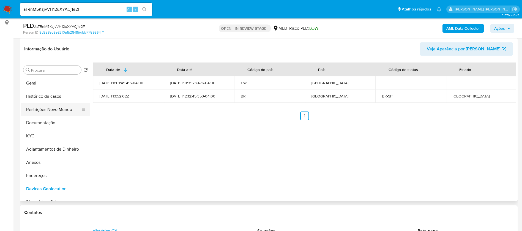
click at [61, 107] on button "Restrições Novo Mundo" at bounding box center [53, 109] width 64 height 13
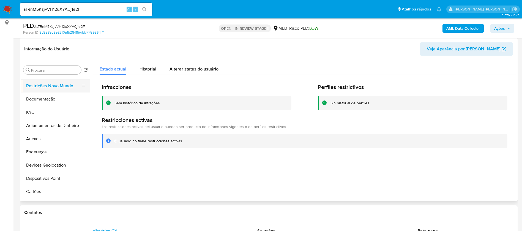
scroll to position [41, 0]
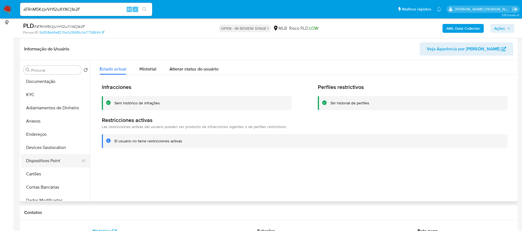
click at [54, 160] on button "Dispositivos Point" at bounding box center [53, 160] width 64 height 13
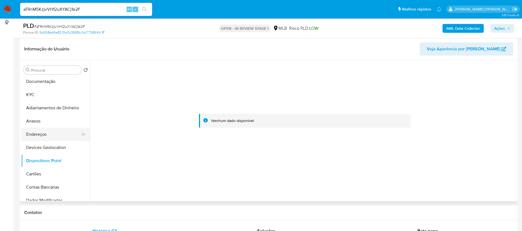
click at [50, 132] on button "Endereços" at bounding box center [53, 134] width 64 height 13
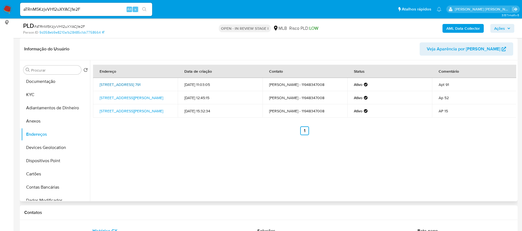
click at [127, 83] on link "Alameda Casa Branca 791, São Paulo, São Paulo, 01408001, Brasil 791" at bounding box center [120, 85] width 41 height 6
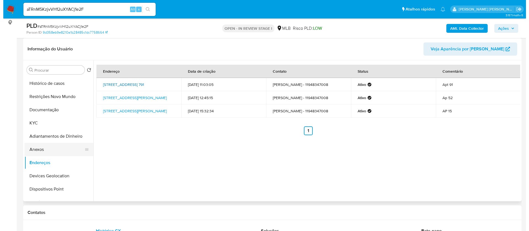
scroll to position [0, 0]
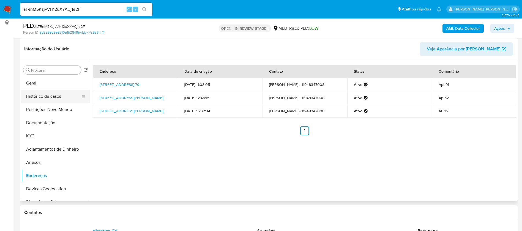
click at [35, 96] on button "Histórico de casos" at bounding box center [53, 96] width 64 height 13
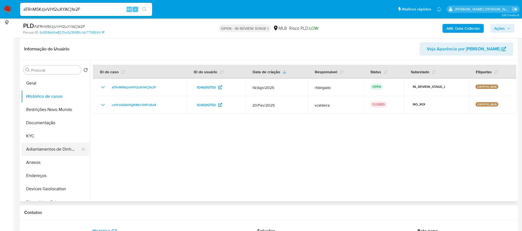
drag, startPoint x: 51, startPoint y: 162, endPoint x: 48, endPoint y: 154, distance: 7.9
click at [51, 162] on button "Anexos" at bounding box center [55, 162] width 69 height 13
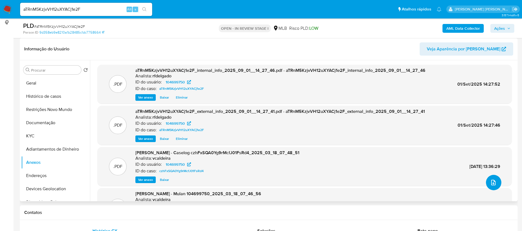
click at [491, 183] on icon "upload-file" at bounding box center [493, 182] width 7 height 7
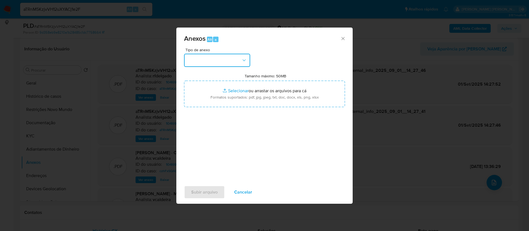
click at [236, 61] on button "button" at bounding box center [217, 60] width 66 height 13
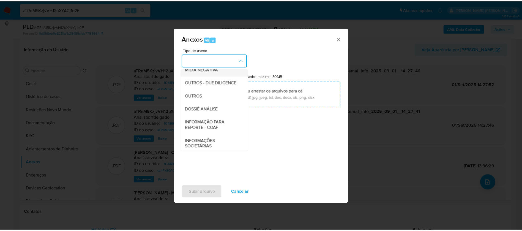
scroll to position [83, 0]
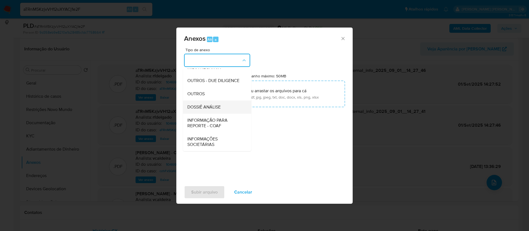
click at [222, 107] on div "DOSSIÊ ANÁLISE" at bounding box center [215, 106] width 56 height 13
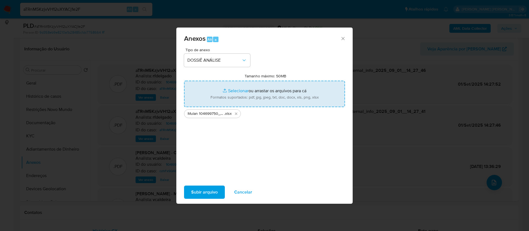
type input "C:\fakepath\SAR - - CPF 23519608820 - RAFFY MOSES.pdf"
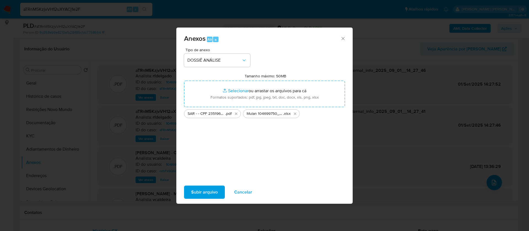
click at [203, 192] on span "Subir arquivo" at bounding box center [204, 192] width 26 height 12
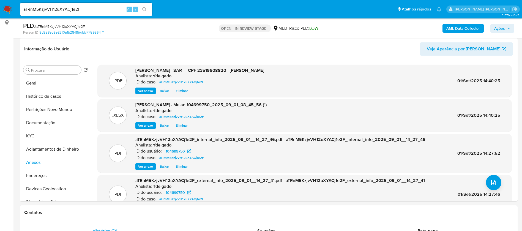
click at [503, 27] on span "Ações" at bounding box center [499, 28] width 11 height 9
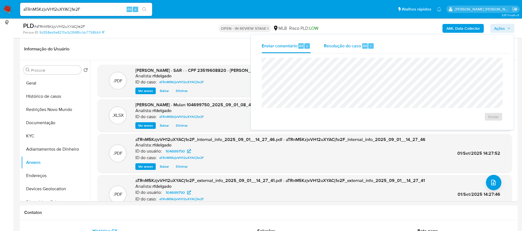
click at [354, 46] on span "Resolução do caso" at bounding box center [342, 45] width 37 height 6
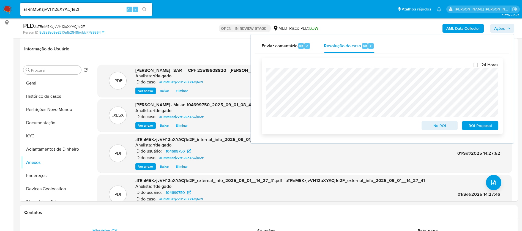
click at [433, 128] on span "No ROI" at bounding box center [440, 126] width 29 height 8
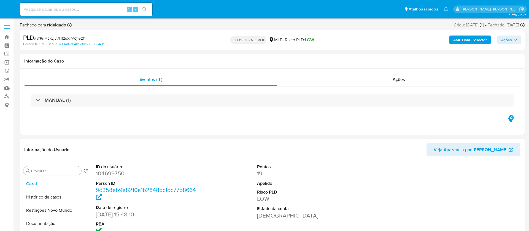
select select "10"
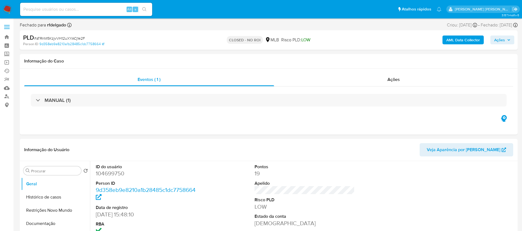
click at [6, 7] on img at bounding box center [7, 9] width 9 height 9
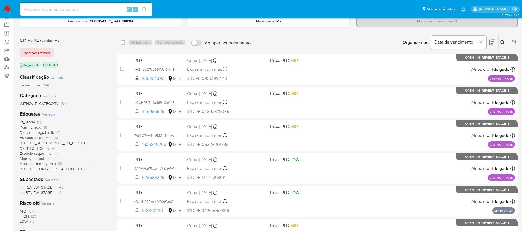
scroll to position [41, 0]
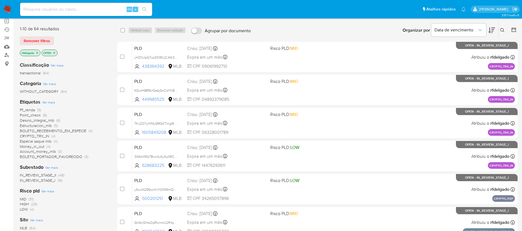
click at [43, 135] on span "CRYPTO_TRX_IN" at bounding box center [34, 136] width 29 height 6
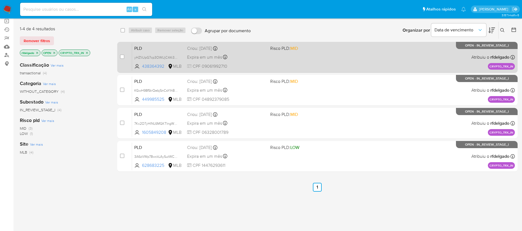
click at [255, 60] on div "Expira em um mês Expira em [DATE] 14:00:46" at bounding box center [226, 56] width 79 height 7
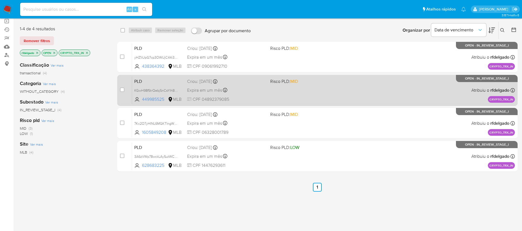
click at [263, 92] on div "Expira em um mês Expira em [DATE] 14:00:43" at bounding box center [226, 89] width 79 height 7
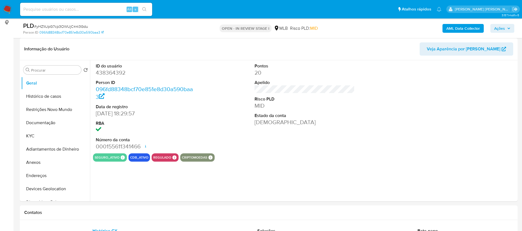
select select "10"
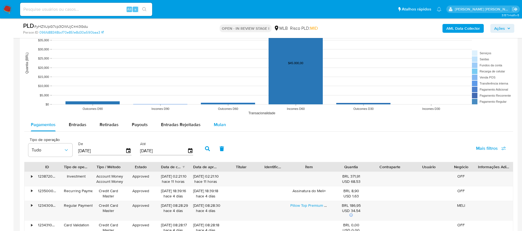
click at [216, 124] on span "Mulan" at bounding box center [220, 124] width 12 height 6
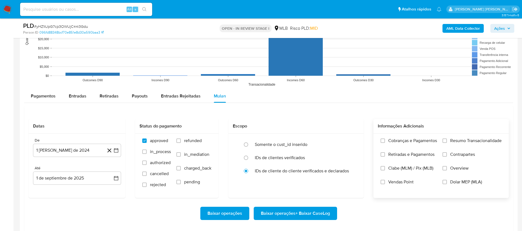
scroll to position [537, 0]
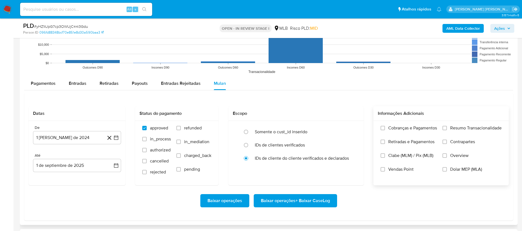
click at [465, 127] on span "Resumo Transacionalidade" at bounding box center [475, 128] width 51 height 6
click at [447, 127] on input "Resumo Transacionalidade" at bounding box center [445, 128] width 4 height 4
click at [405, 170] on span "Vendas Point" at bounding box center [400, 170] width 25 height 6
click at [385, 170] on input "Vendas Point" at bounding box center [383, 169] width 4 height 4
click at [62, 136] on button "1 [PERSON_NAME] de 2024" at bounding box center [77, 137] width 88 height 13
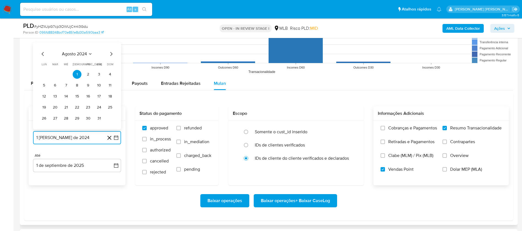
click at [77, 51] on span "agosto 2024" at bounding box center [74, 54] width 25 height 6
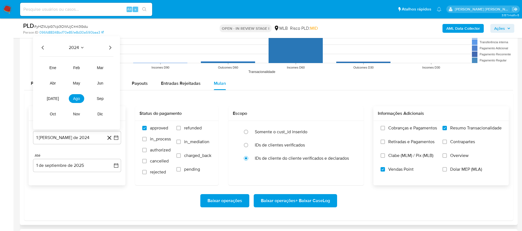
click at [112, 48] on icon "Año siguiente" at bounding box center [110, 47] width 7 height 7
click at [54, 99] on span "[DATE]" at bounding box center [53, 98] width 12 height 4
click at [54, 69] on table "lun lunes mar martes mié miércoles jue jueves vie viernes sáb sábado dom doming…" at bounding box center [77, 92] width 75 height 61
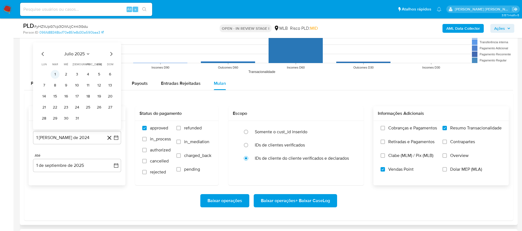
click at [54, 74] on button "1" at bounding box center [55, 74] width 9 height 9
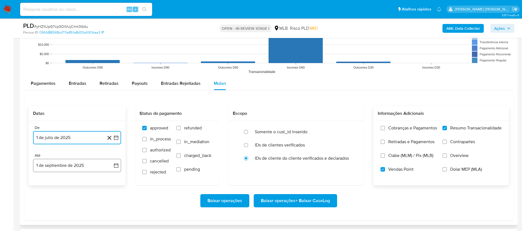
click at [78, 167] on button "1 de septiembre de 2025" at bounding box center [77, 165] width 88 height 13
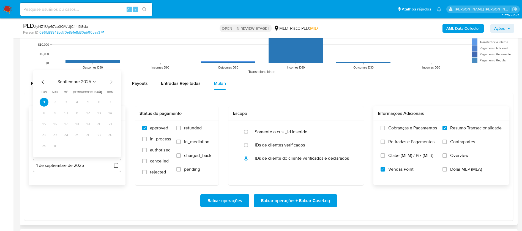
click at [43, 80] on icon "Mes anterior" at bounding box center [43, 81] width 7 height 7
click at [97, 146] on button "30" at bounding box center [99, 146] width 9 height 9
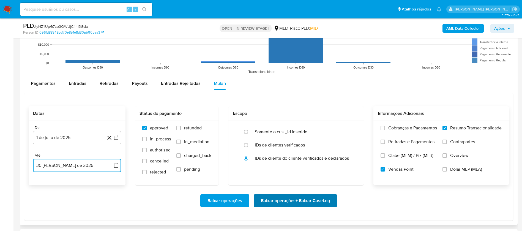
click at [297, 198] on span "Baixar operações + Baixar CaseLog" at bounding box center [295, 201] width 69 height 12
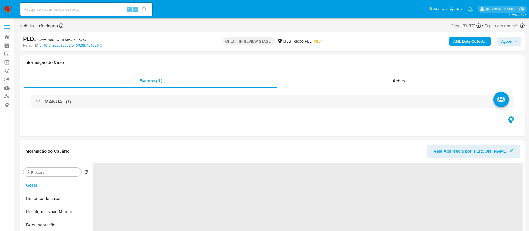
select select "10"
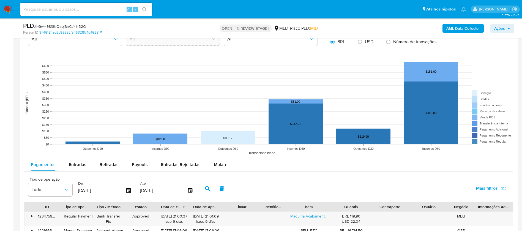
scroll to position [537, 0]
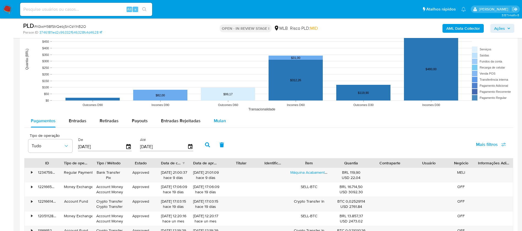
click at [207, 118] on button "Mulan" at bounding box center [219, 120] width 25 height 13
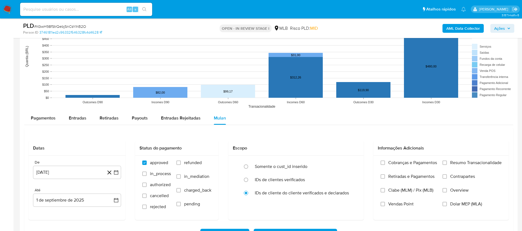
scroll to position [578, 0]
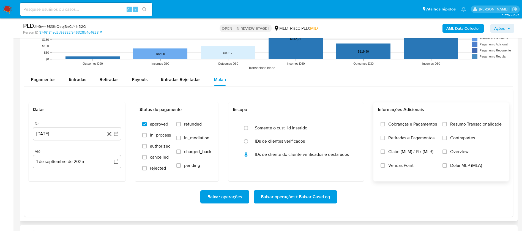
click at [496, 124] on span "Resumo Transacionalidade" at bounding box center [475, 124] width 51 height 6
click at [447, 124] on input "Resumo Transacionalidade" at bounding box center [445, 124] width 4 height 4
click at [385, 168] on label "Vendas Point" at bounding box center [409, 170] width 56 height 14
click at [385, 168] on input "Vendas Point" at bounding box center [383, 165] width 4 height 4
click at [79, 137] on button "[DATE]" at bounding box center [77, 133] width 88 height 13
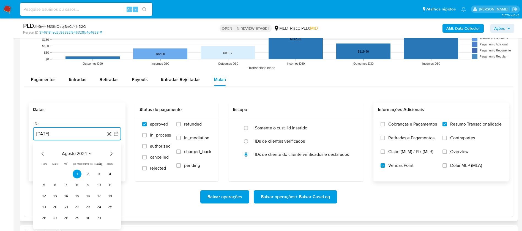
click at [82, 154] on span "agosto 2024" at bounding box center [74, 154] width 25 height 6
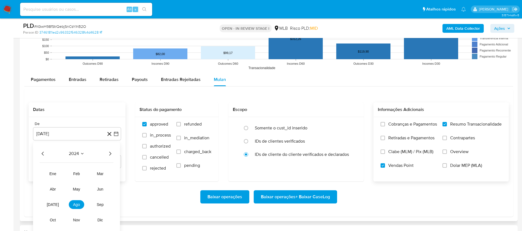
click at [108, 154] on icon "Año siguiente" at bounding box center [110, 153] width 7 height 7
click at [53, 205] on span "[DATE]" at bounding box center [53, 204] width 12 height 4
click at [55, 173] on button "1" at bounding box center [55, 174] width 9 height 9
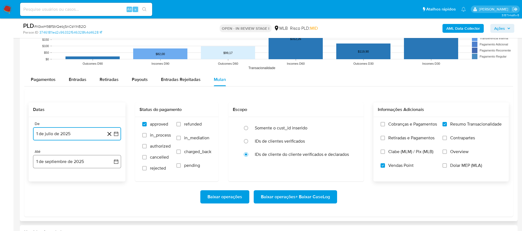
click at [75, 160] on button "1 de septiembre de 2025" at bounding box center [77, 161] width 88 height 13
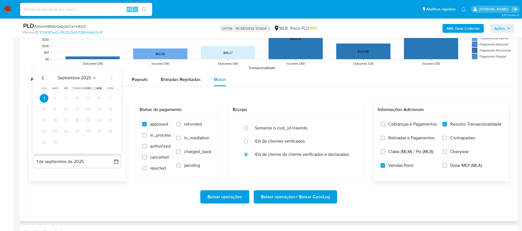
click at [40, 77] on icon "Mes anterior" at bounding box center [43, 78] width 7 height 7
click at [98, 143] on button "30" at bounding box center [99, 142] width 9 height 9
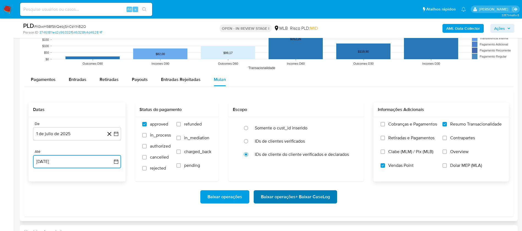
click at [326, 200] on span "Baixar operações + Baixar CaseLog" at bounding box center [295, 197] width 69 height 12
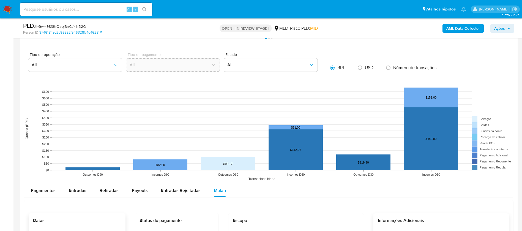
scroll to position [413, 0]
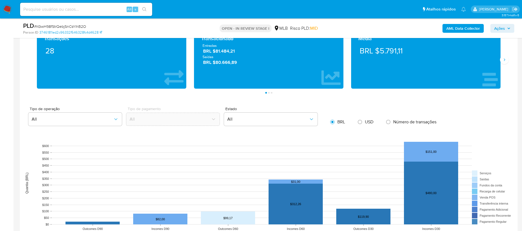
click at [8, 13] on nav "Pausado Ver notificaciones Alt s Atalhos rápidos Presiona las siguientes teclas…" at bounding box center [261, 9] width 522 height 18
click at [7, 9] on img at bounding box center [7, 9] width 9 height 9
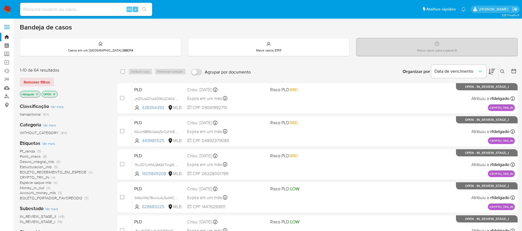
click at [7, 8] on img at bounding box center [7, 9] width 9 height 9
click at [91, 13] on div "Alt s" at bounding box center [86, 9] width 132 height 13
click at [94, 12] on input at bounding box center [86, 9] width 132 height 7
paste input "yHZ1iUpG7cp3OWUjC44i3Gdu"
type input "yHZ1iUpG7cp3OWUjC44i3Gdu"
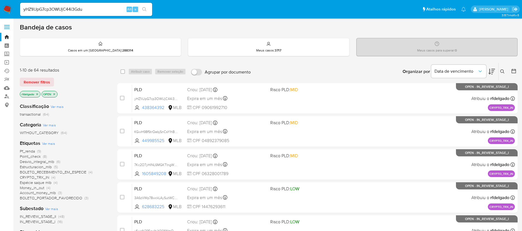
click at [145, 7] on button "search-icon" at bounding box center [144, 10] width 11 height 8
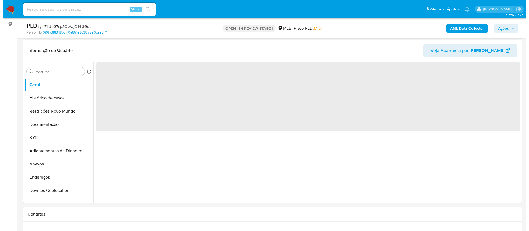
scroll to position [83, 0]
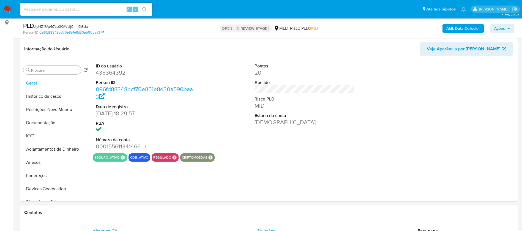
select select "10"
click at [48, 131] on button "KYC" at bounding box center [53, 135] width 64 height 13
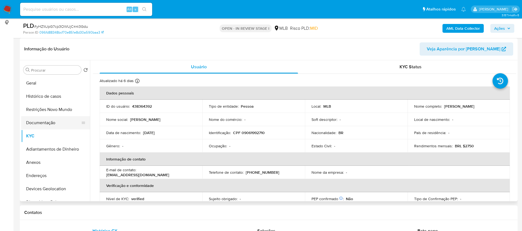
click at [58, 123] on button "Documentação" at bounding box center [53, 122] width 64 height 13
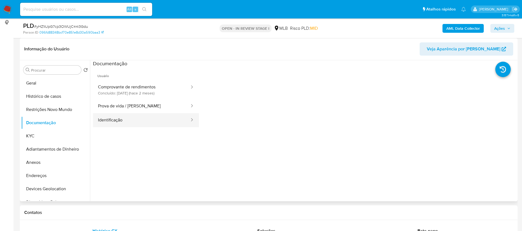
click at [122, 121] on button "Identificação" at bounding box center [141, 120] width 97 height 14
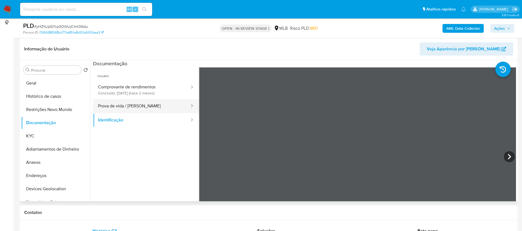
click at [132, 107] on button "Prova de vida / [PERSON_NAME]" at bounding box center [141, 106] width 97 height 14
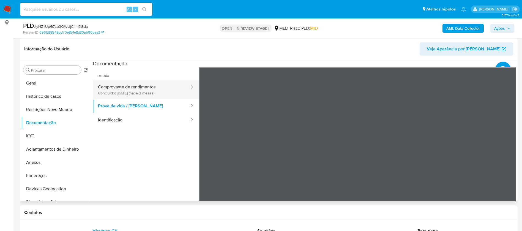
click at [145, 88] on button "Comprovante de rendimentos Concluído: 19/06/2025 (hace 2 meses)" at bounding box center [141, 89] width 97 height 19
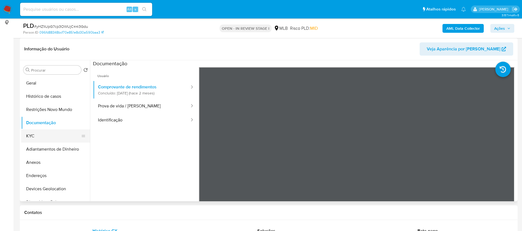
click at [26, 132] on button "KYC" at bounding box center [53, 135] width 64 height 13
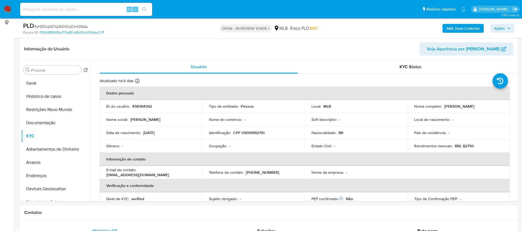
click at [462, 29] on b "AML Data Collector" at bounding box center [464, 28] width 34 height 9
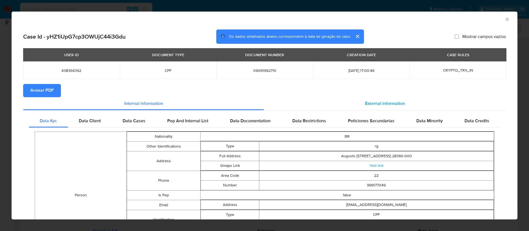
click at [371, 107] on div "External information" at bounding box center [385, 103] width 242 height 13
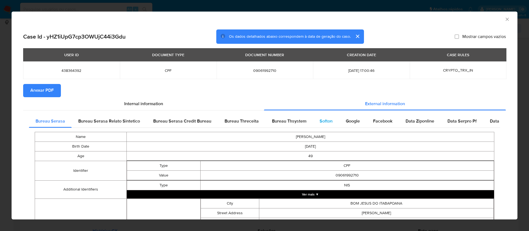
click at [320, 121] on span "Softon" at bounding box center [325, 121] width 13 height 6
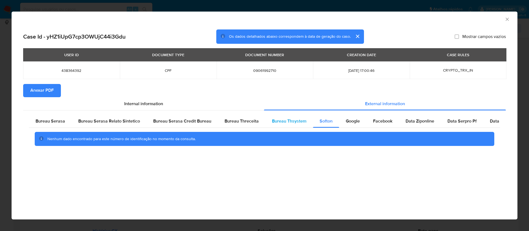
click at [288, 119] on span "Bureau Thsystem" at bounding box center [289, 121] width 34 height 6
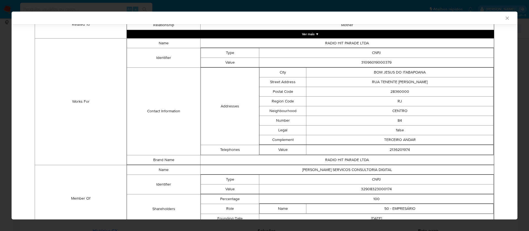
scroll to position [402, 0]
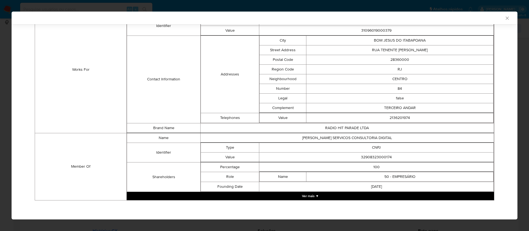
click at [368, 156] on td "32908323000174" at bounding box center [376, 157] width 234 height 10
copy td "32908323000174"
click at [310, 195] on button "Ver mais ▼" at bounding box center [310, 196] width 367 height 8
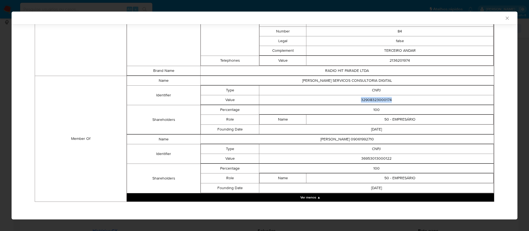
scroll to position [461, 0]
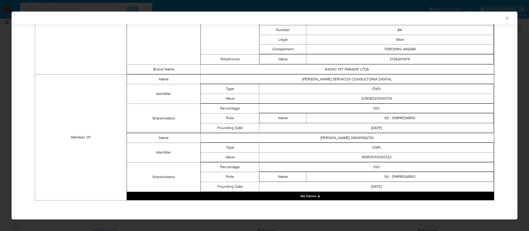
click at [369, 156] on td "36953013000122" at bounding box center [376, 157] width 234 height 10
copy td "36953013000122"
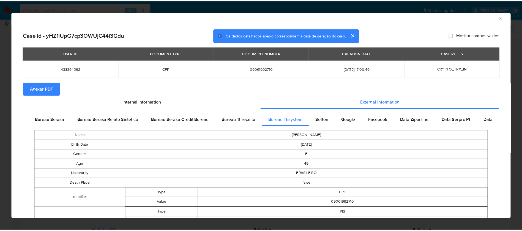
scroll to position [0, 0]
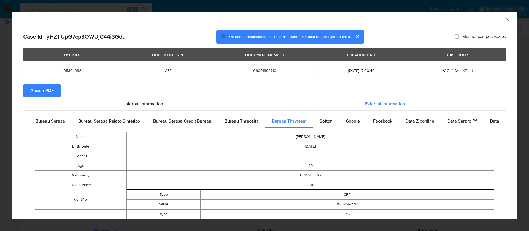
click at [38, 86] on span "Anexar PDF" at bounding box center [41, 91] width 23 height 12
click at [504, 19] on icon "Fechar a janela" at bounding box center [507, 20] width 6 height 6
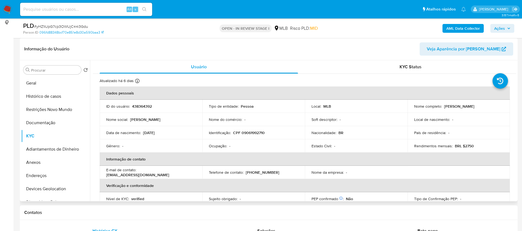
drag, startPoint x: 483, startPoint y: 105, endPoint x: 444, endPoint y: 106, distance: 39.9
click at [444, 106] on div "Nome completo : Roberta Costa Moreira" at bounding box center [458, 106] width 89 height 5
copy p "[PERSON_NAME] [PERSON_NAME]"
click at [139, 105] on p "438364392" at bounding box center [142, 106] width 20 height 5
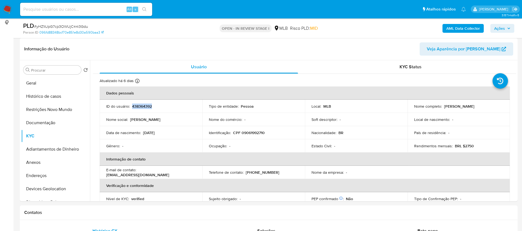
copy p "438364392"
click at [25, 86] on button "Geral" at bounding box center [53, 83] width 64 height 13
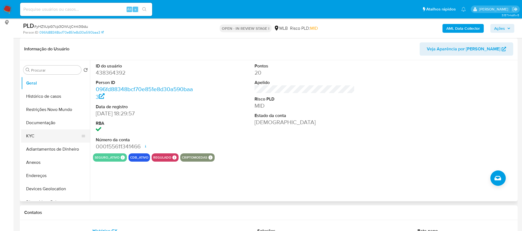
click at [27, 134] on button "KYC" at bounding box center [53, 135] width 64 height 13
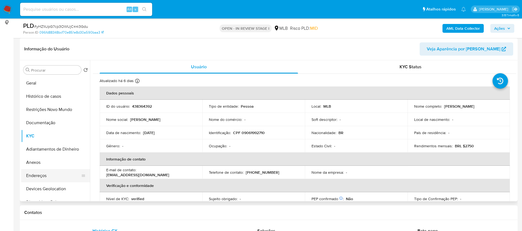
click at [45, 173] on button "Endereços" at bounding box center [53, 175] width 64 height 13
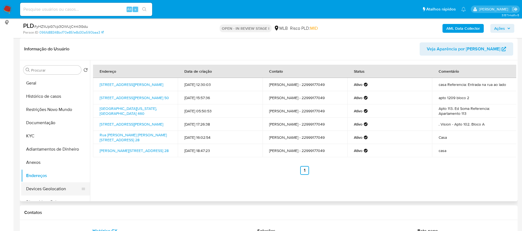
click at [61, 187] on button "Devices Geolocation" at bounding box center [53, 188] width 64 height 13
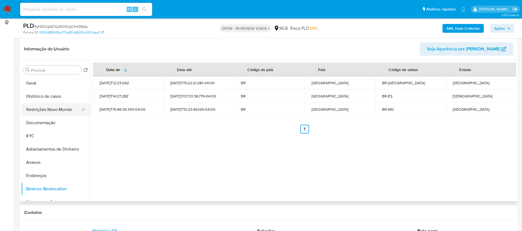
click at [47, 113] on button "Restrições Novo Mundo" at bounding box center [53, 109] width 64 height 13
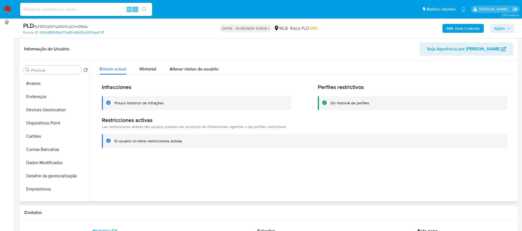
scroll to position [83, 0]
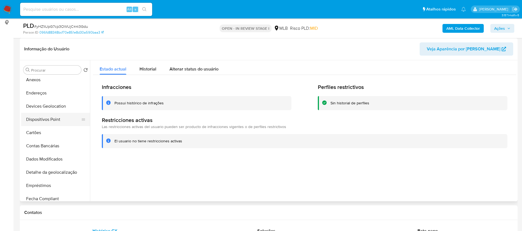
click at [61, 123] on button "Dispositivos Point" at bounding box center [53, 119] width 64 height 13
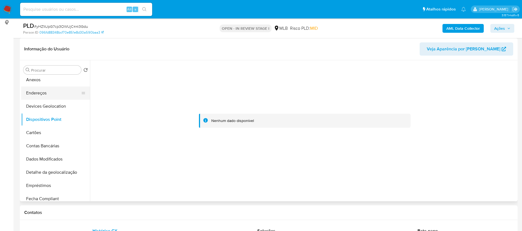
click at [48, 93] on button "Endereços" at bounding box center [53, 92] width 64 height 13
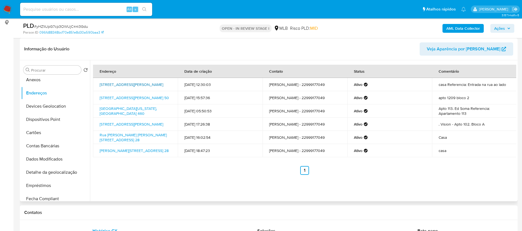
click at [134, 82] on link "Rua Augusto Campos 210, Bom Jesus Do Itabapoana, Rio De Janeiro, 28360000, Bras…" at bounding box center [132, 85] width 64 height 6
click at [35, 78] on button "Anexos" at bounding box center [53, 79] width 64 height 13
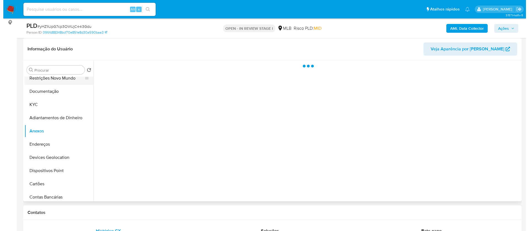
scroll to position [0, 0]
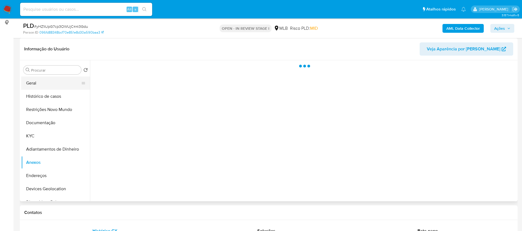
click at [40, 83] on button "Geral" at bounding box center [53, 83] width 64 height 13
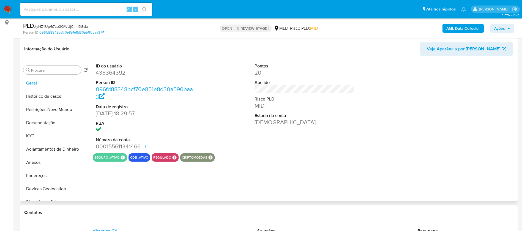
click at [113, 74] on dd "438364392" at bounding box center [146, 73] width 100 height 8
copy dd "438364392"
click at [58, 95] on button "Histórico de casos" at bounding box center [53, 96] width 64 height 13
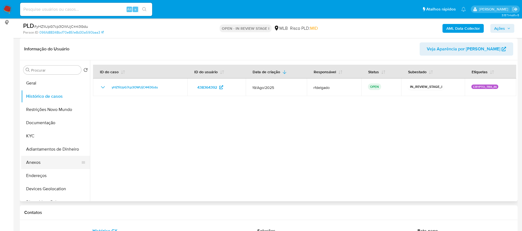
drag, startPoint x: 45, startPoint y: 161, endPoint x: 50, endPoint y: 161, distance: 5.0
click at [45, 161] on button "Anexos" at bounding box center [53, 162] width 64 height 13
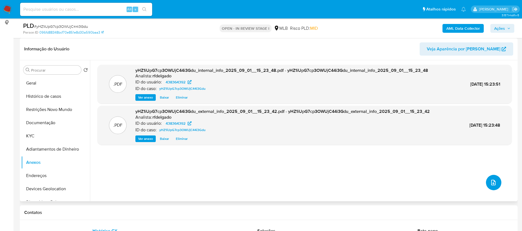
click at [491, 181] on icon "upload-file" at bounding box center [493, 183] width 4 height 6
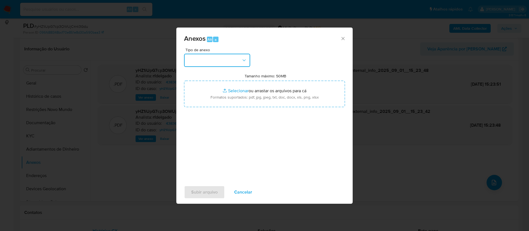
click at [227, 61] on button "button" at bounding box center [217, 60] width 66 height 13
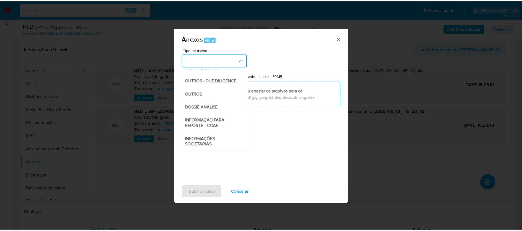
scroll to position [85, 0]
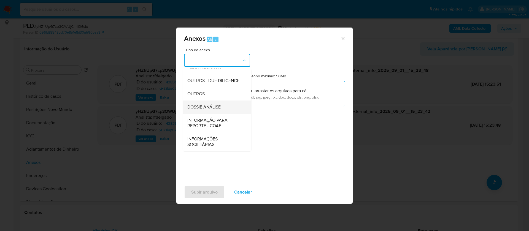
click at [221, 107] on span "DOSSIÊ ANÁLISE" at bounding box center [203, 107] width 33 height 6
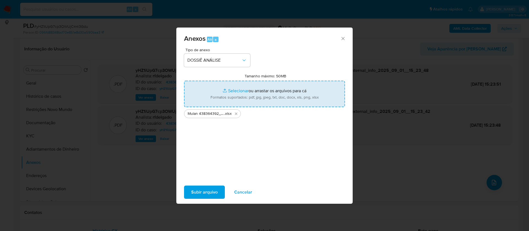
type input "C:\fakepath\SAR - - CPF 09061992710 - ROBERTA COSTA MOREIRA.pdf"
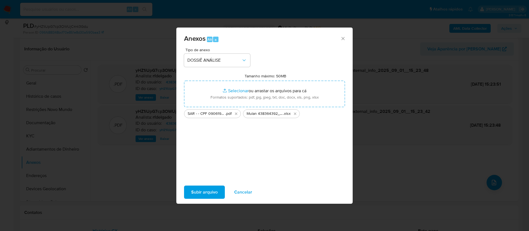
click at [202, 189] on span "Subir arquivo" at bounding box center [204, 192] width 26 height 12
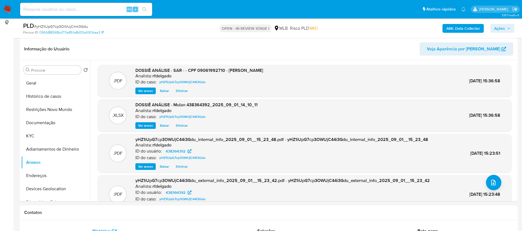
click at [502, 29] on span "Ações" at bounding box center [499, 28] width 11 height 9
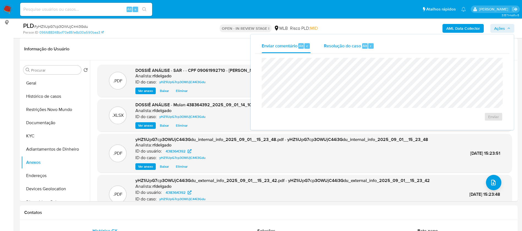
click at [346, 43] on span "Resolução do caso" at bounding box center [342, 45] width 37 height 6
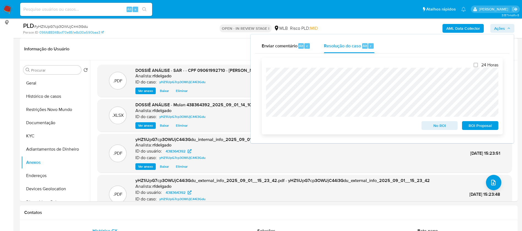
click at [432, 126] on span "No ROI" at bounding box center [440, 126] width 29 height 8
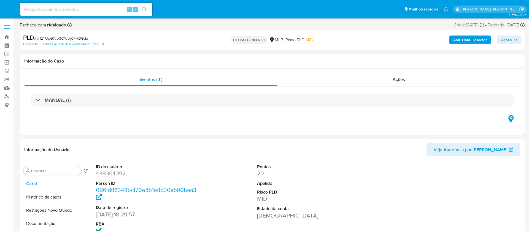
select select "10"
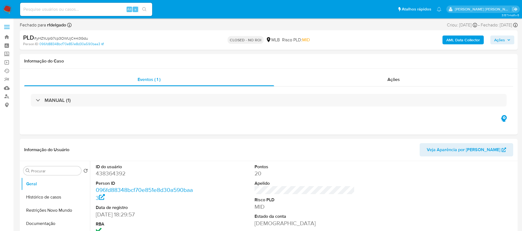
click at [94, 11] on input at bounding box center [86, 9] width 132 height 7
paste input "KGwH98fStrQebjSnCsYIhB2O"
type input "KGwH98fStrQebjSnCsYIhB2O"
click at [145, 9] on icon "search-icon" at bounding box center [144, 9] width 4 height 4
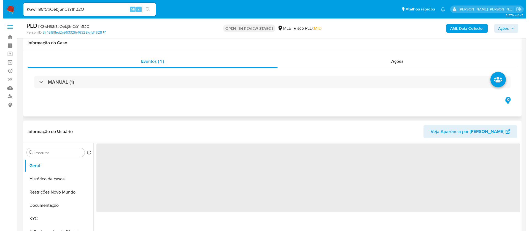
scroll to position [83, 0]
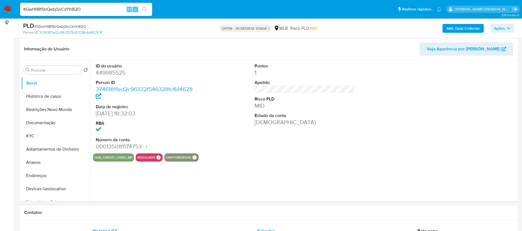
select select "10"
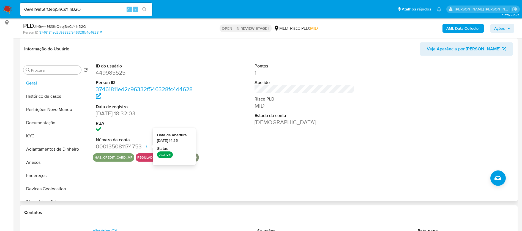
click at [146, 148] on icon at bounding box center [147, 146] width 4 height 4
click at [50, 133] on button "KYC" at bounding box center [53, 135] width 64 height 13
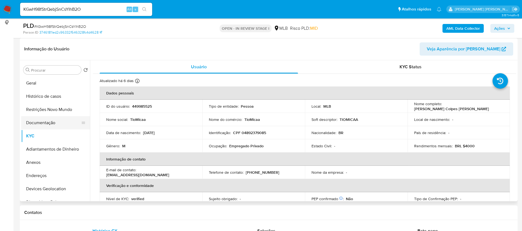
click at [52, 121] on button "Documentação" at bounding box center [53, 122] width 64 height 13
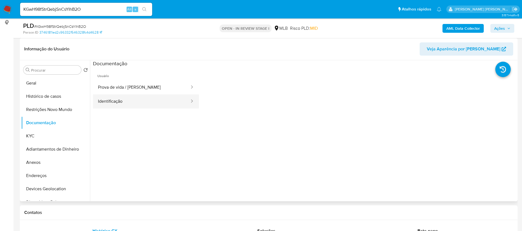
click at [145, 101] on button "Identificação" at bounding box center [141, 101] width 97 height 14
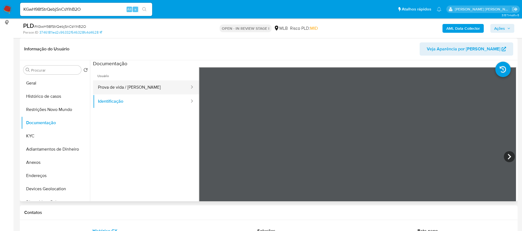
click at [153, 82] on button "Prova de vida / [PERSON_NAME]" at bounding box center [141, 87] width 97 height 14
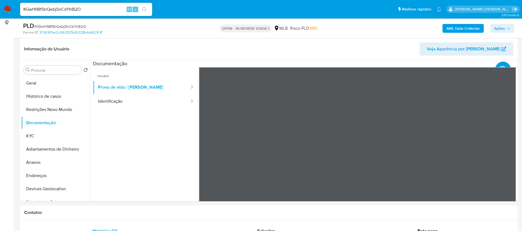
click at [445, 28] on button "AML Data Collector" at bounding box center [463, 28] width 41 height 9
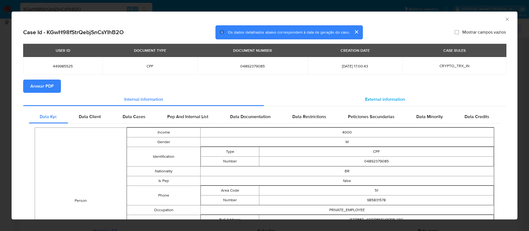
click at [384, 98] on span "External information" at bounding box center [385, 99] width 40 height 6
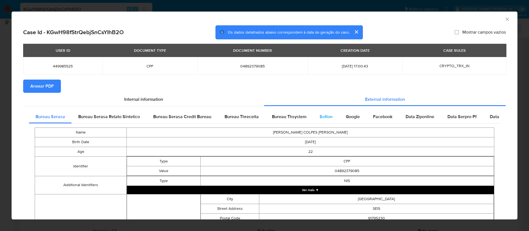
click at [322, 117] on span "Softon" at bounding box center [325, 116] width 13 height 6
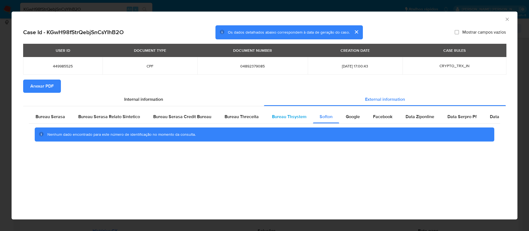
click at [280, 116] on span "Bureau Thsystem" at bounding box center [289, 116] width 34 height 6
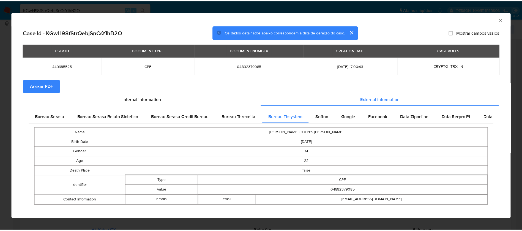
scroll to position [5, 0]
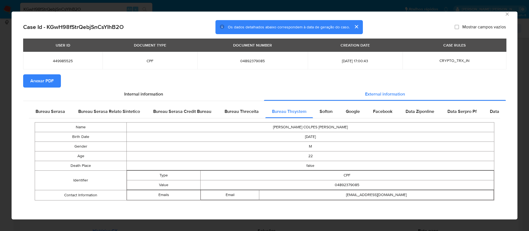
click at [41, 82] on span "Anexar PDF" at bounding box center [41, 81] width 23 height 12
click at [505, 15] on icon "Fechar a janela" at bounding box center [506, 13] width 3 height 3
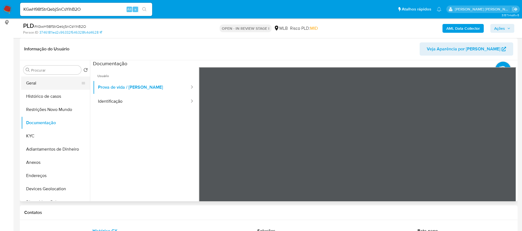
click at [37, 79] on button "Geral" at bounding box center [53, 83] width 64 height 13
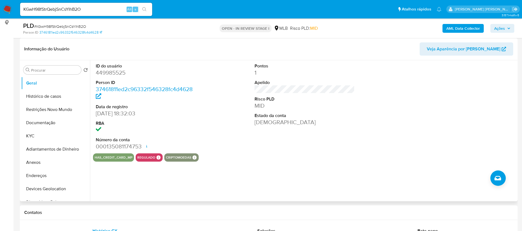
click at [114, 72] on dd "449985525" at bounding box center [146, 73] width 100 height 8
copy dd "449985525"
click at [338, 166] on div "ID do usuário 449985525 Person ID 37461811ed2c96332f546328fc4d4628 Data de regi…" at bounding box center [303, 130] width 426 height 141
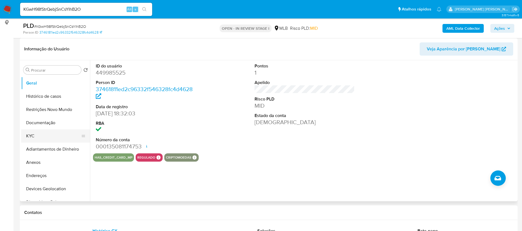
click at [42, 140] on button "KYC" at bounding box center [53, 135] width 64 height 13
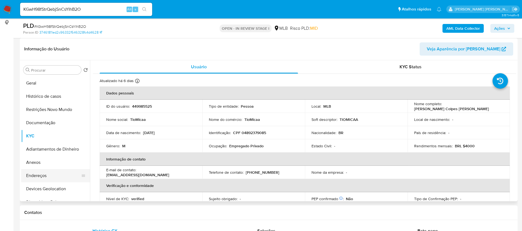
click at [53, 172] on button "Endereços" at bounding box center [53, 175] width 64 height 13
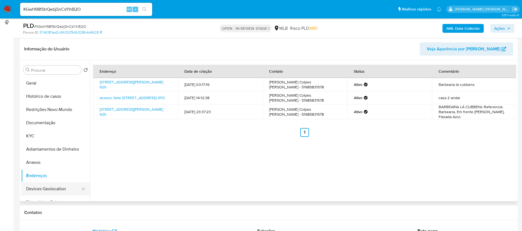
click at [56, 189] on button "Devices Geolocation" at bounding box center [53, 188] width 64 height 13
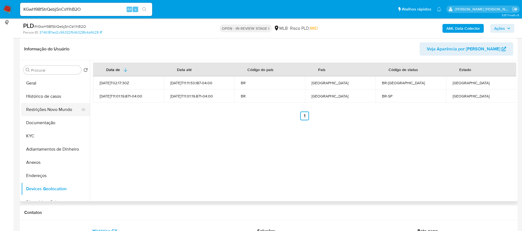
click at [53, 111] on button "Restrições Novo Mundo" at bounding box center [53, 109] width 64 height 13
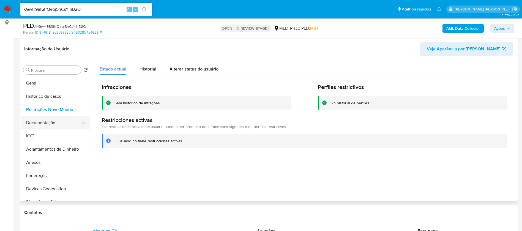
scroll to position [41, 0]
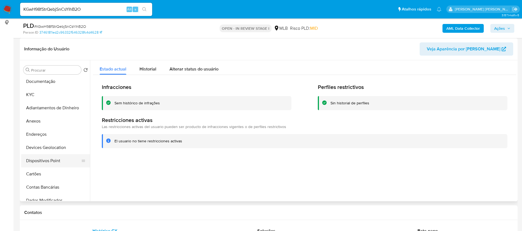
click at [51, 157] on button "Dispositivos Point" at bounding box center [53, 160] width 64 height 13
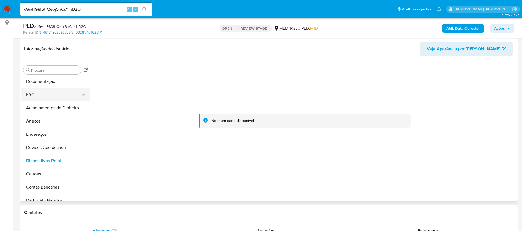
click at [50, 94] on button "KYC" at bounding box center [53, 94] width 64 height 13
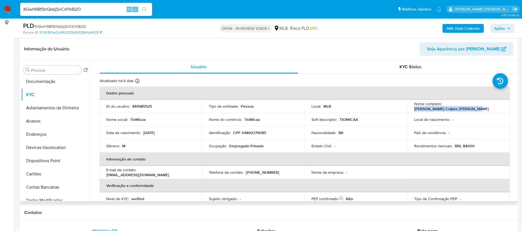
drag, startPoint x: 499, startPoint y: 107, endPoint x: 443, endPoint y: 106, distance: 55.6
click at [443, 106] on div "Nome completo : [PERSON_NAME] Colpes [PERSON_NAME]" at bounding box center [458, 106] width 89 height 10
copy p "[PERSON_NAME] Colpes [PERSON_NAME]"
click at [55, 132] on button "Endereços" at bounding box center [53, 134] width 64 height 13
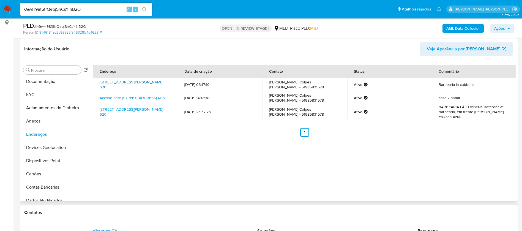
click at [158, 82] on link "[STREET_ADDRESS][PERSON_NAME] 620" at bounding box center [132, 84] width 64 height 10
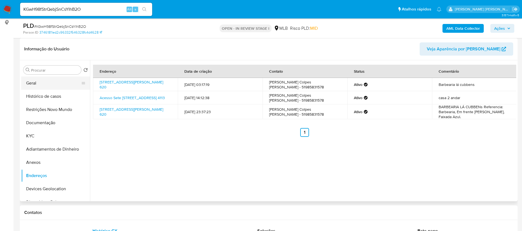
click at [43, 78] on button "Geral" at bounding box center [53, 83] width 64 height 13
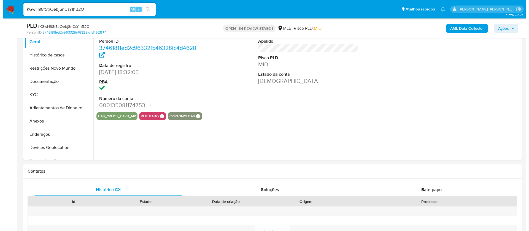
scroll to position [83, 0]
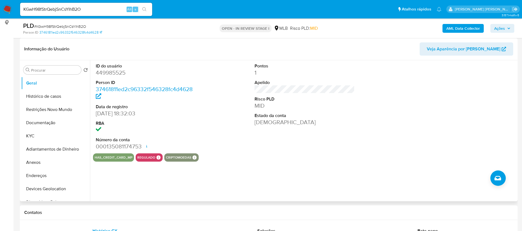
click at [109, 72] on dd "449985525" at bounding box center [146, 73] width 100 height 8
copy dd "449985525"
click at [40, 96] on button "Histórico de casos" at bounding box center [53, 96] width 64 height 13
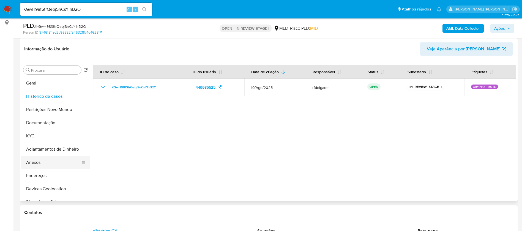
click at [56, 163] on button "Anexos" at bounding box center [53, 162] width 64 height 13
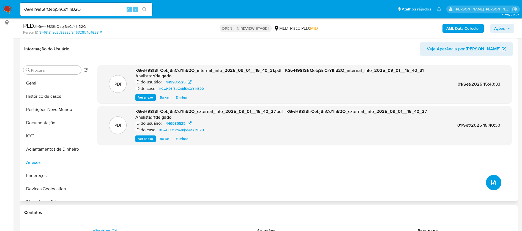
click at [494, 184] on icon "upload-file" at bounding box center [493, 182] width 7 height 7
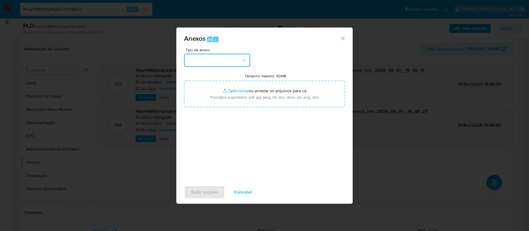
click at [216, 60] on button "button" at bounding box center [217, 60] width 66 height 13
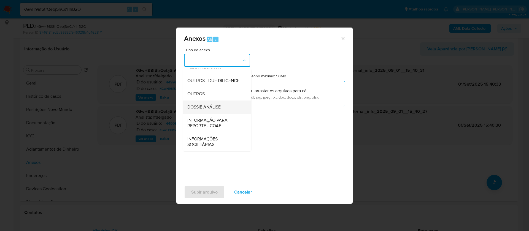
click at [217, 108] on span "DOSSIÊ ANÁLISE" at bounding box center [203, 107] width 33 height 6
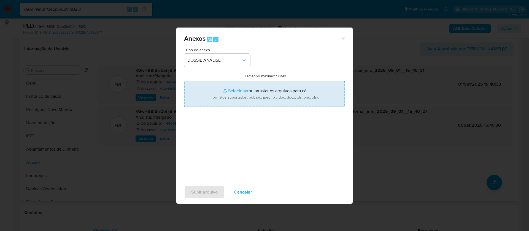
type input "C:\fakepath\Mulan 438364392_2025_09_01_14_10_11.xlsx"
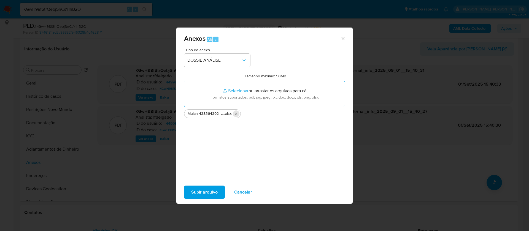
click at [235, 116] on icon "Excluir Mulan 438364392_2025_09_01_14_10_11.xlsx" at bounding box center [236, 113] width 4 height 4
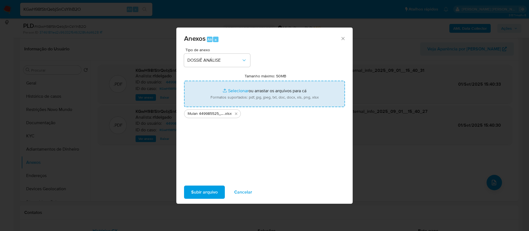
type input "C:\fakepath\SAR - - CPF 04892379085 - [PERSON_NAME] COLPES [PERSON_NAME].pdf"
